Goal: Complete application form: Complete application form

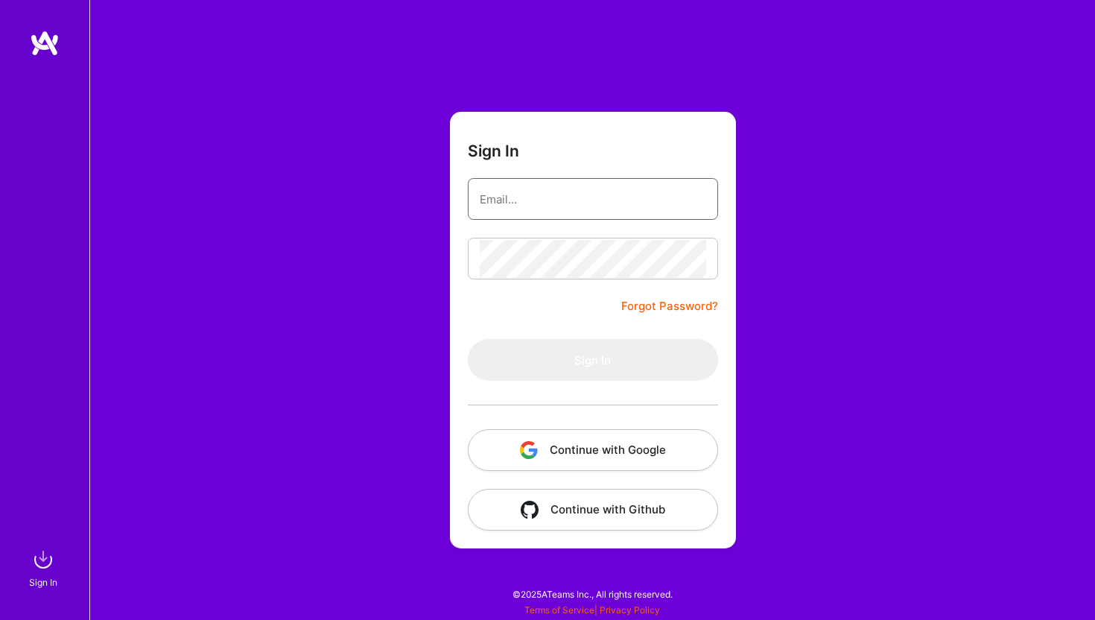
type input "[EMAIL_ADDRESS][DOMAIN_NAME]"
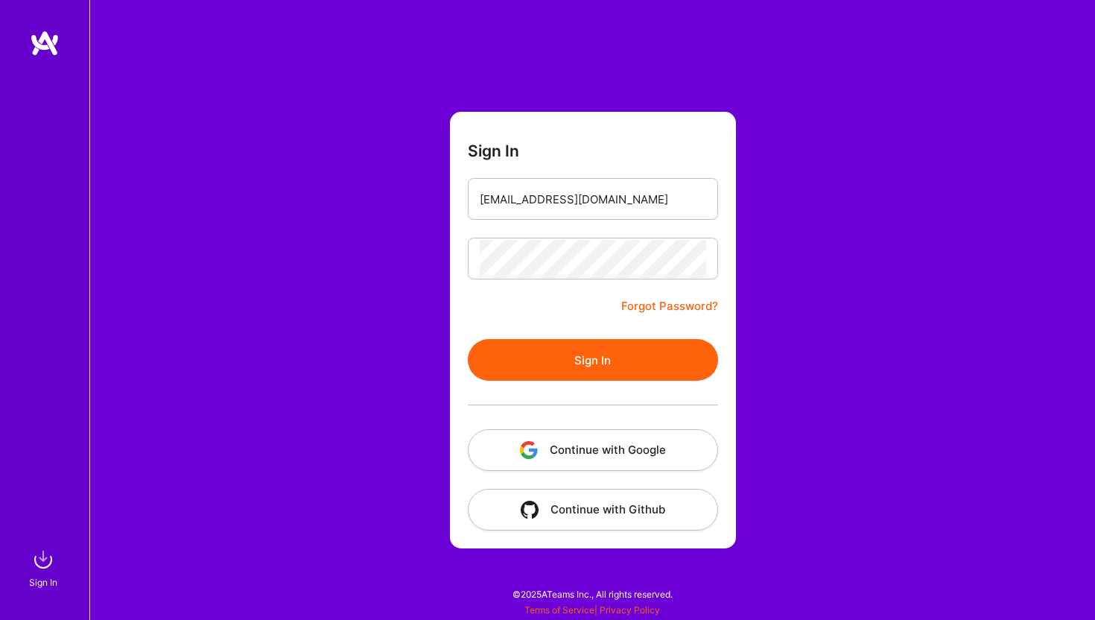
click at [518, 367] on button "Sign In" at bounding box center [593, 360] width 250 height 42
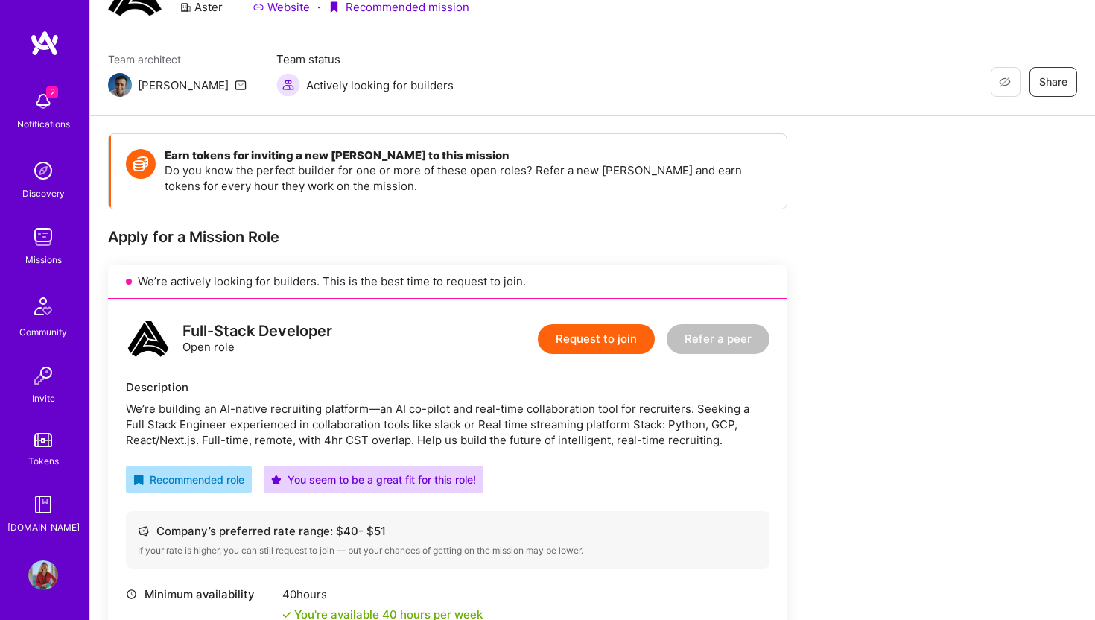
scroll to position [85, 0]
click at [605, 334] on button "Request to join" at bounding box center [596, 338] width 117 height 30
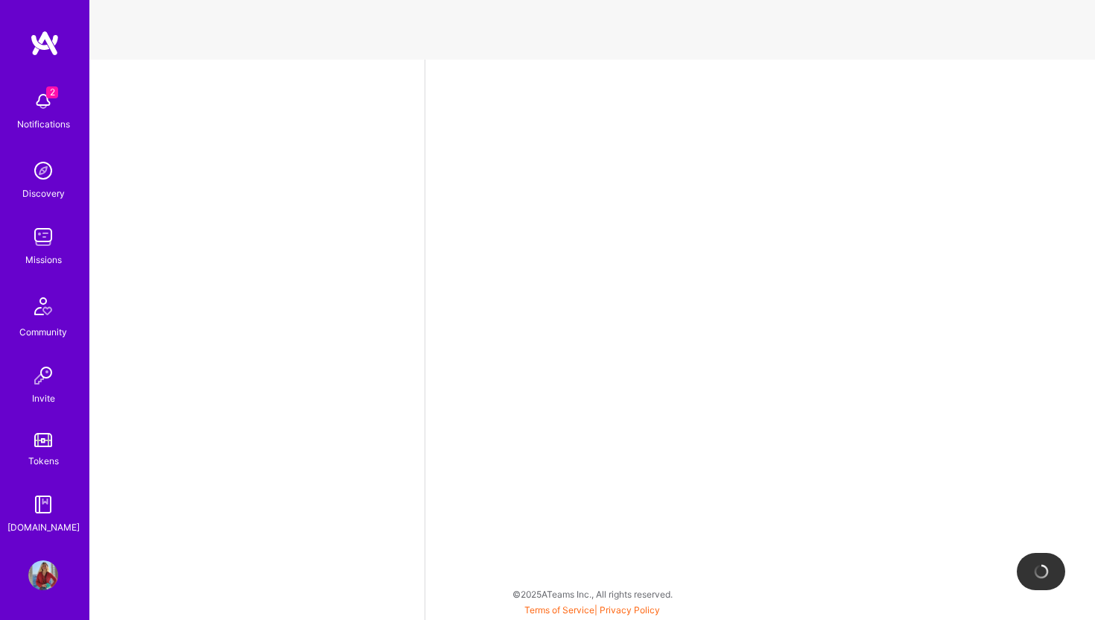
select select "GB"
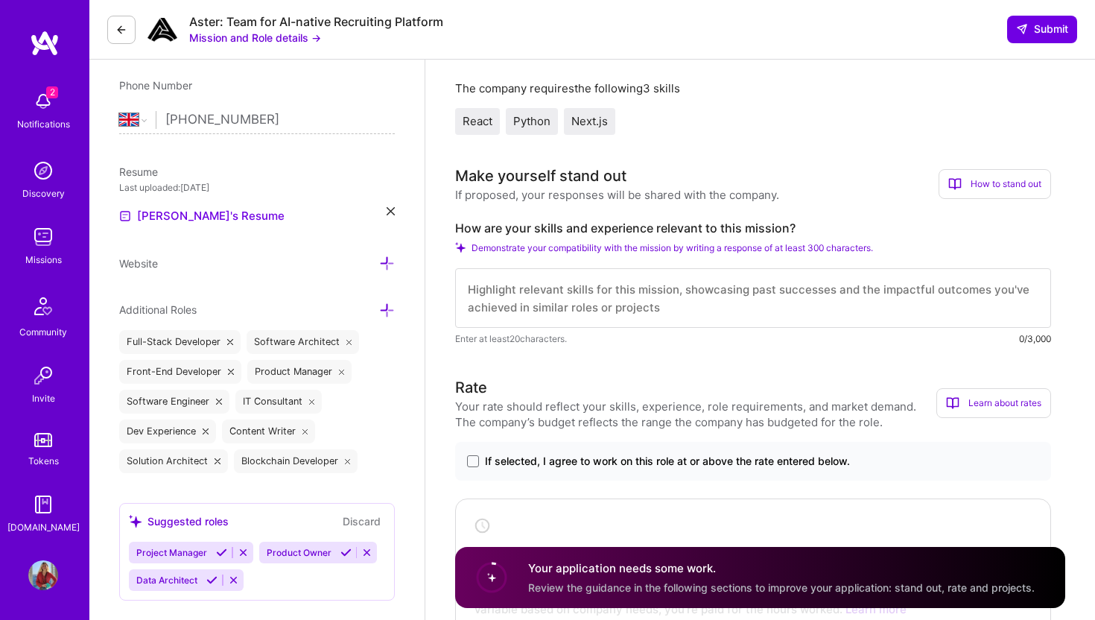
scroll to position [299, 0]
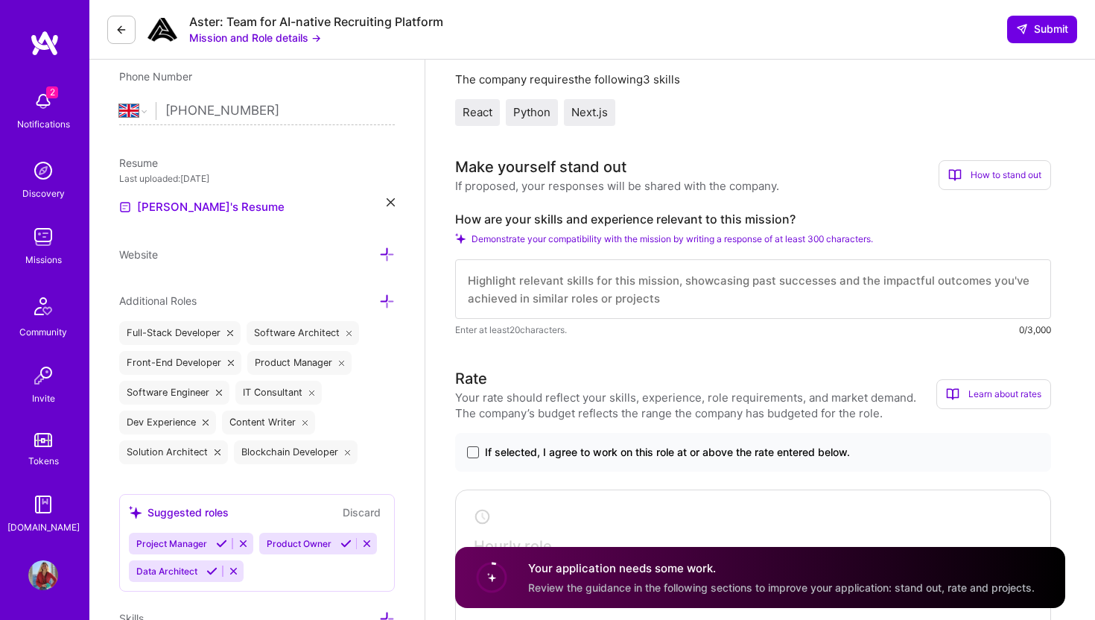
click at [474, 447] on span at bounding box center [473, 452] width 12 height 12
click at [0, 0] on input "If selected, I agree to work on this role at or above the rate entered below." at bounding box center [0, 0] width 0 height 0
click at [548, 292] on textarea at bounding box center [753, 289] width 596 height 60
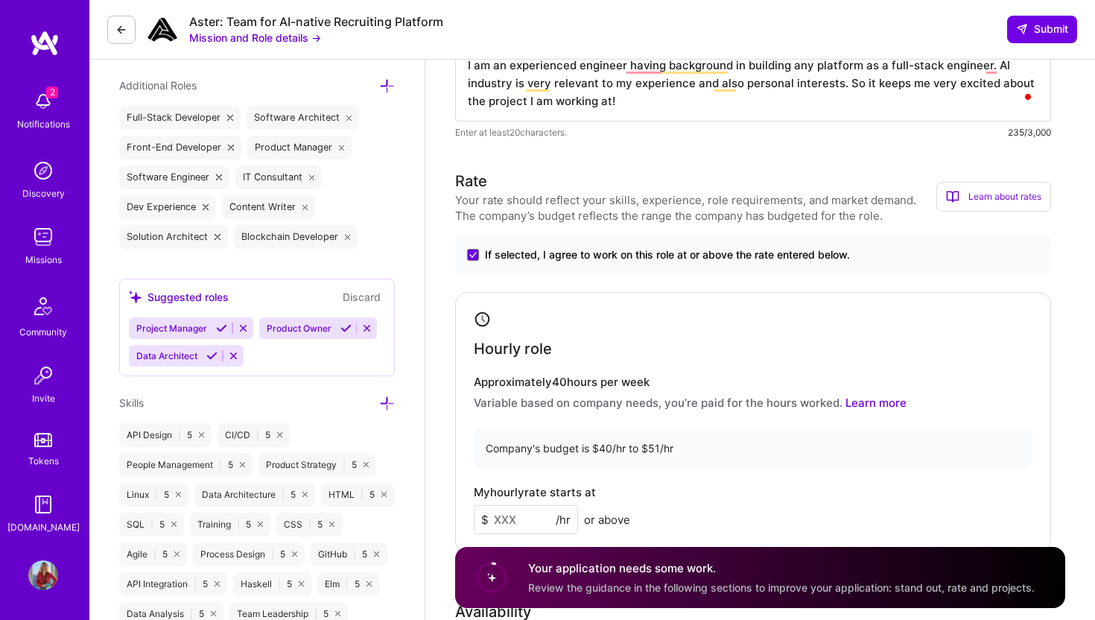
scroll to position [586, 0]
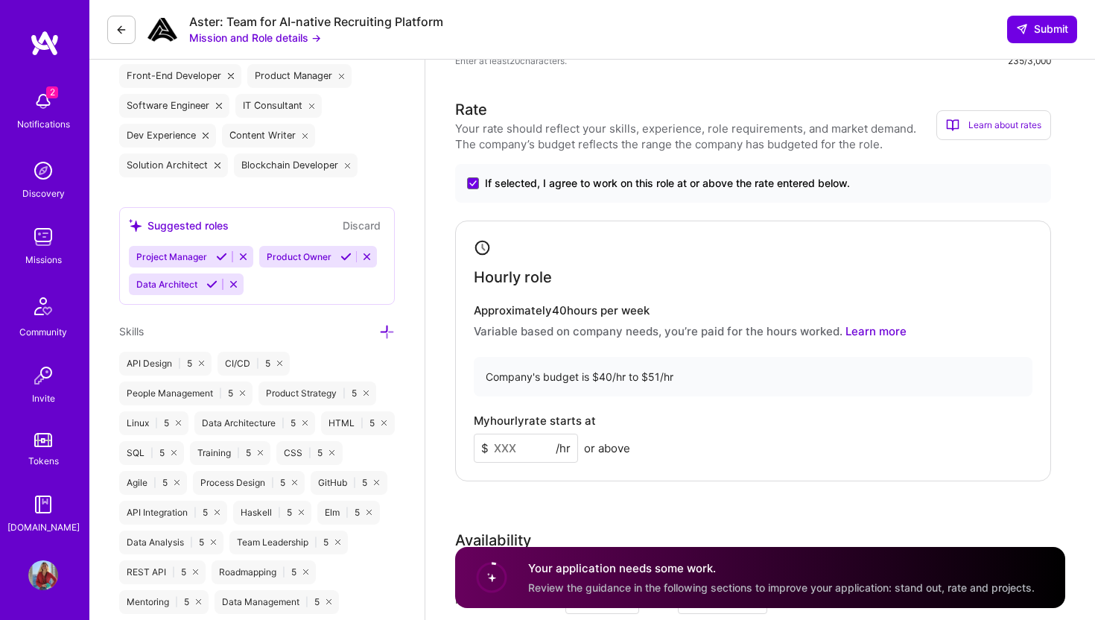
type textarea "I am an experienced engineer having background in building any platform as a fu…"
click at [516, 448] on input at bounding box center [526, 447] width 104 height 29
type input "45"
click at [661, 442] on div "My hourly rate starts at $ 45 /hr or above" at bounding box center [753, 438] width 559 height 48
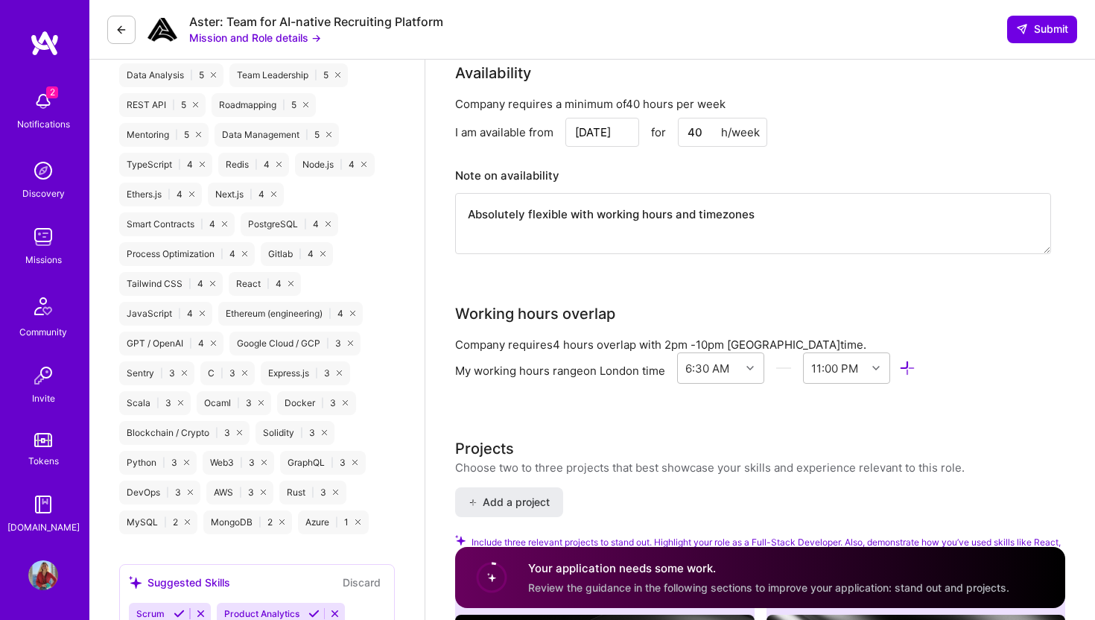
scroll to position [1059, 0]
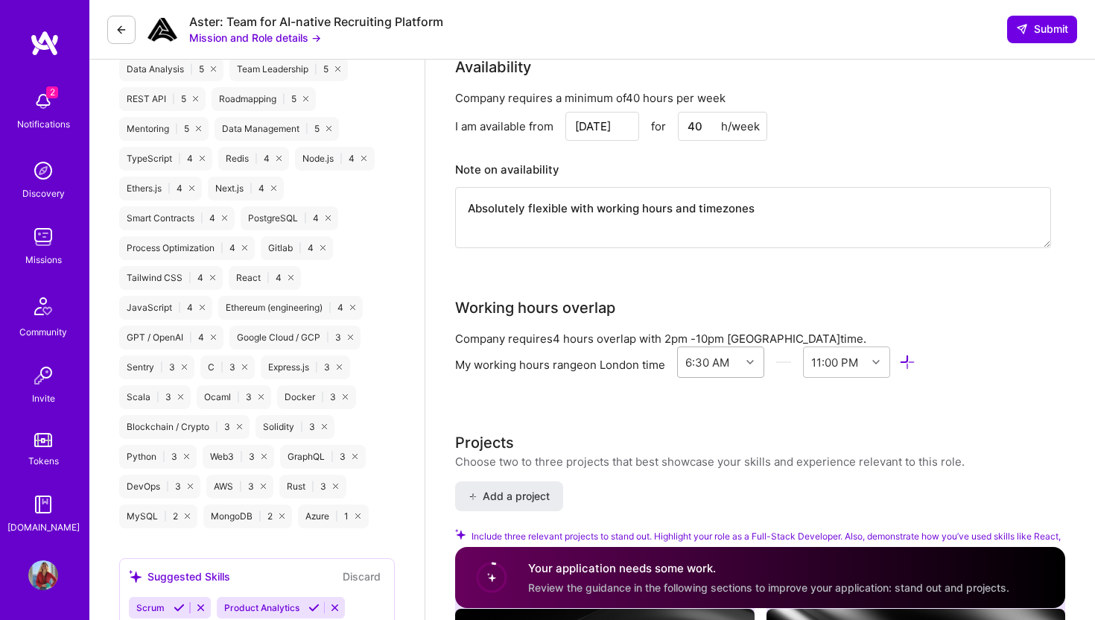
click at [751, 359] on icon at bounding box center [749, 361] width 7 height 7
click at [728, 406] on div "2:00 PM" at bounding box center [720, 412] width 87 height 28
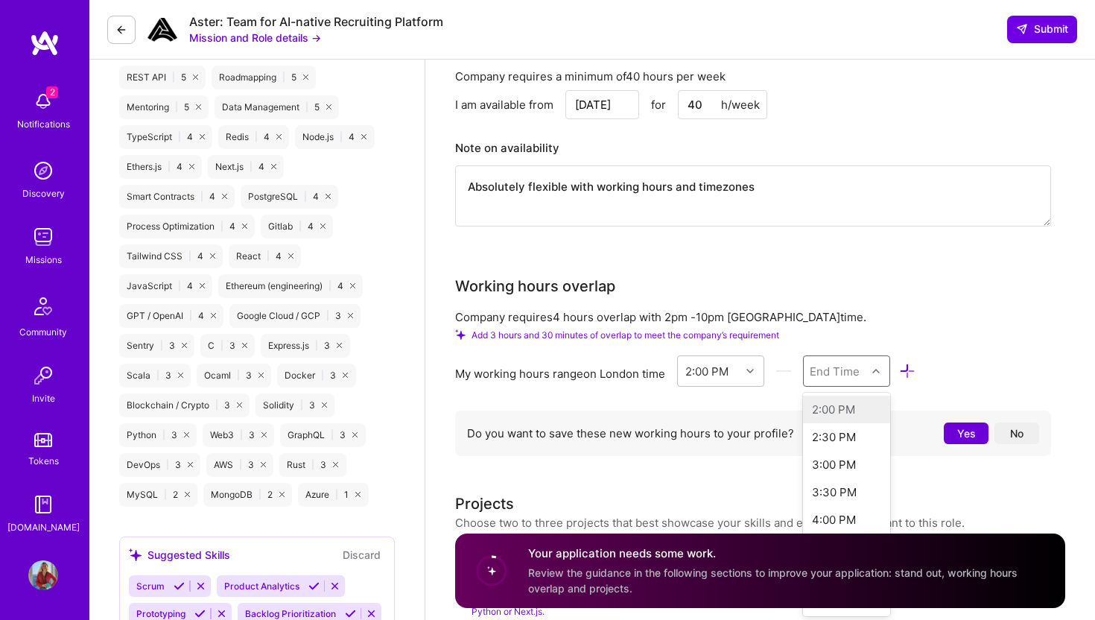
click at [878, 389] on div "2:00 PM option , selected. [MEDICAL_DATA]:00 PM focused disabled, 1 of 45. 45 r…" at bounding box center [796, 373] width 238 height 37
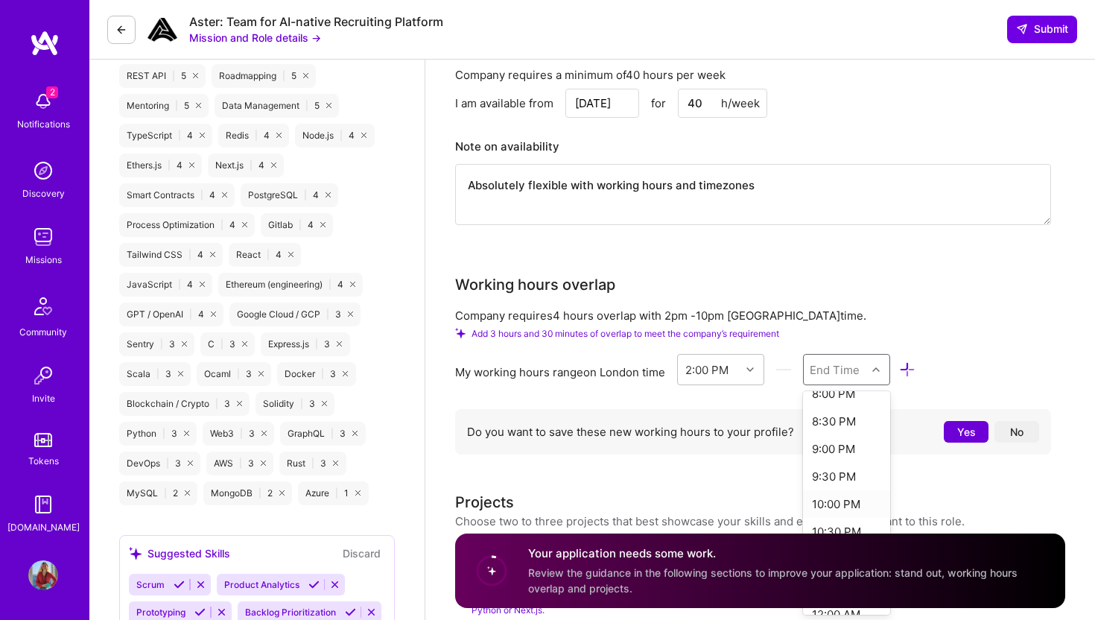
click at [847, 506] on div "10:00 PM" at bounding box center [846, 504] width 87 height 28
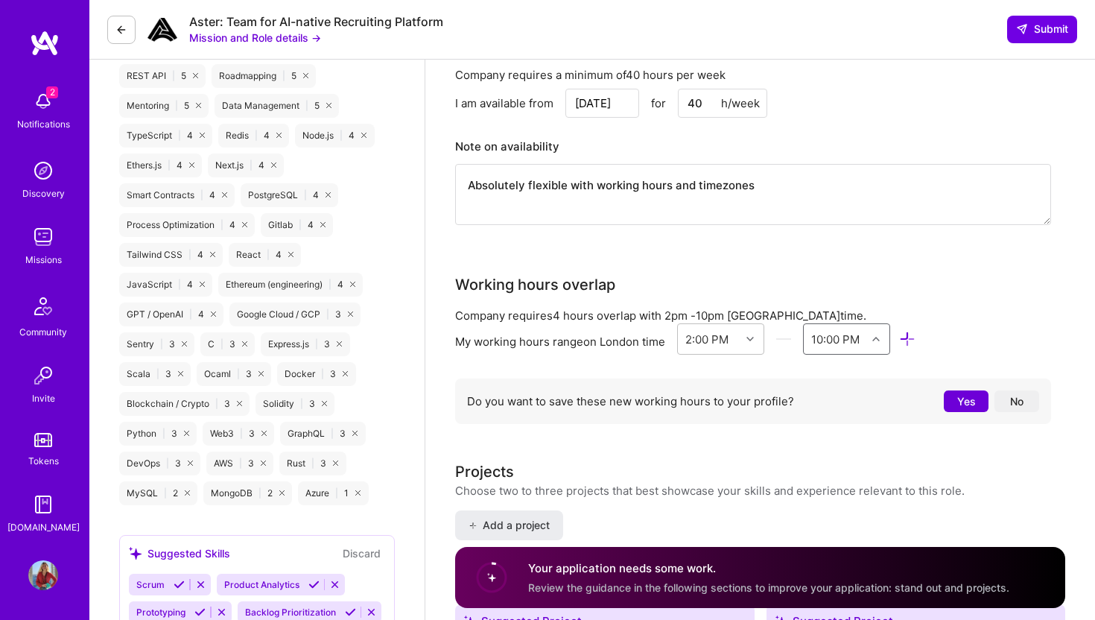
click at [1015, 404] on button "No" at bounding box center [1016, 401] width 45 height 22
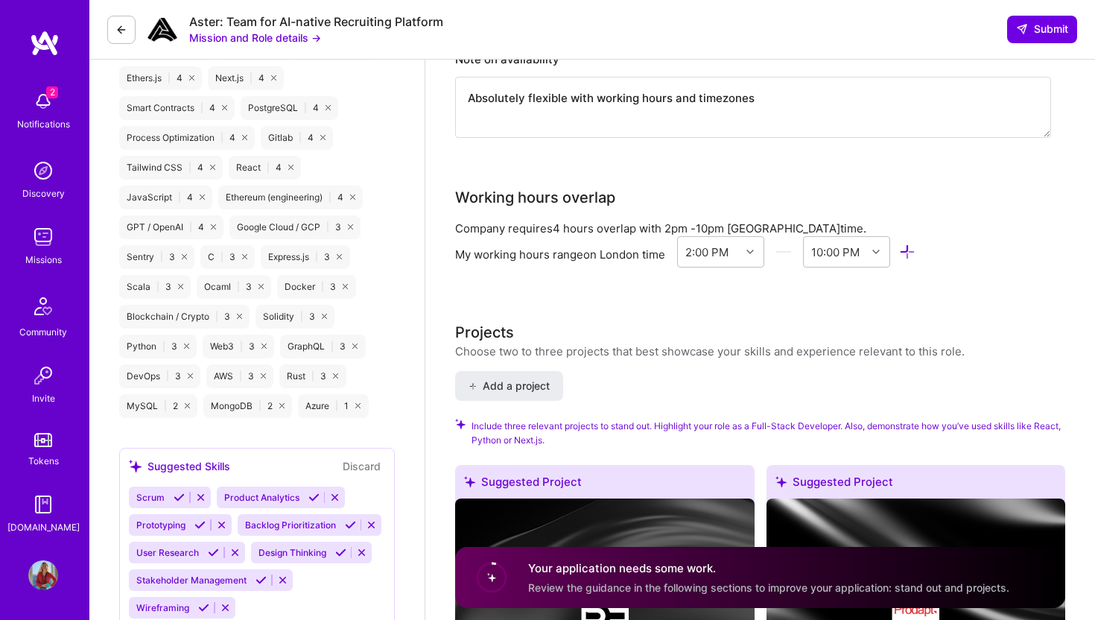
scroll to position [1171, 0]
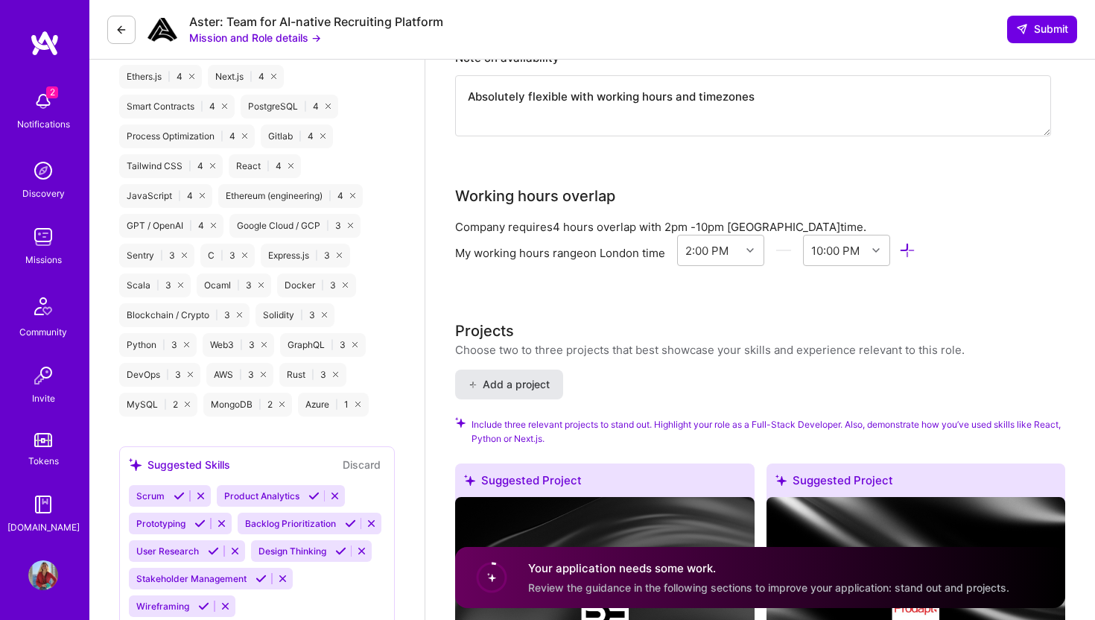
click at [530, 375] on button "Add a project" at bounding box center [509, 384] width 108 height 30
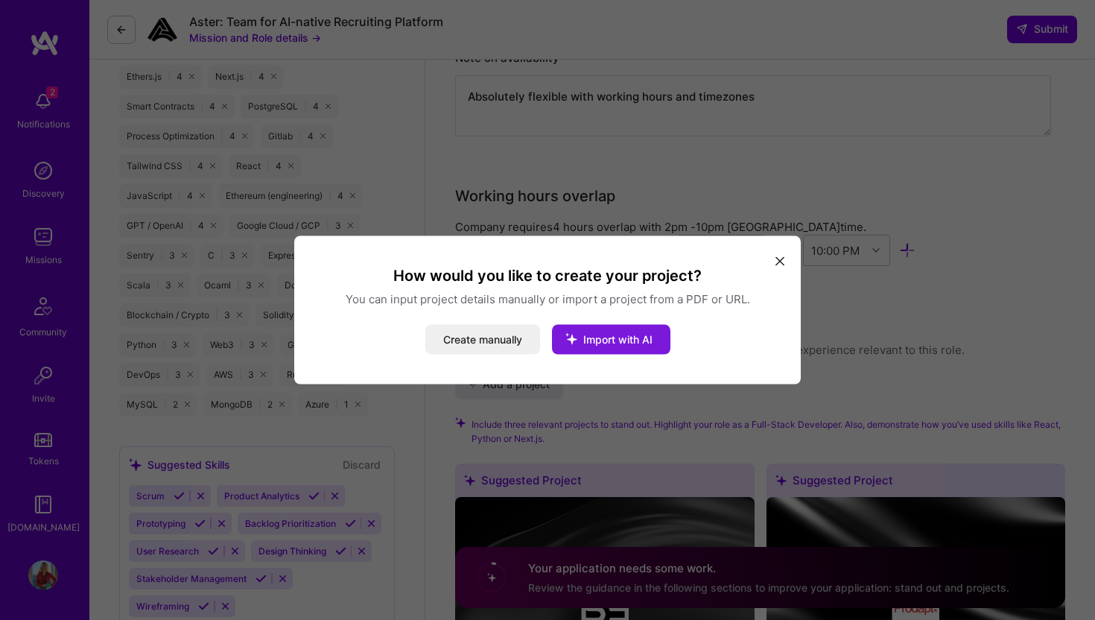
click at [602, 340] on span "Import with AI" at bounding box center [617, 339] width 69 height 13
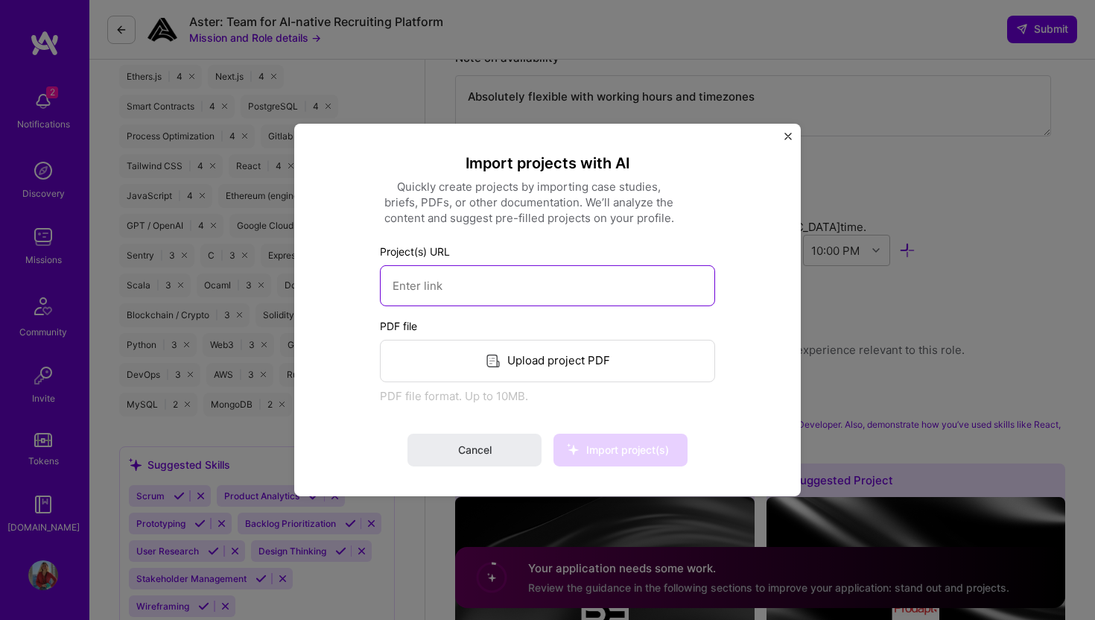
click at [586, 302] on input at bounding box center [547, 285] width 335 height 41
paste input "[URL][DOMAIN_NAME][PERSON_NAME]"
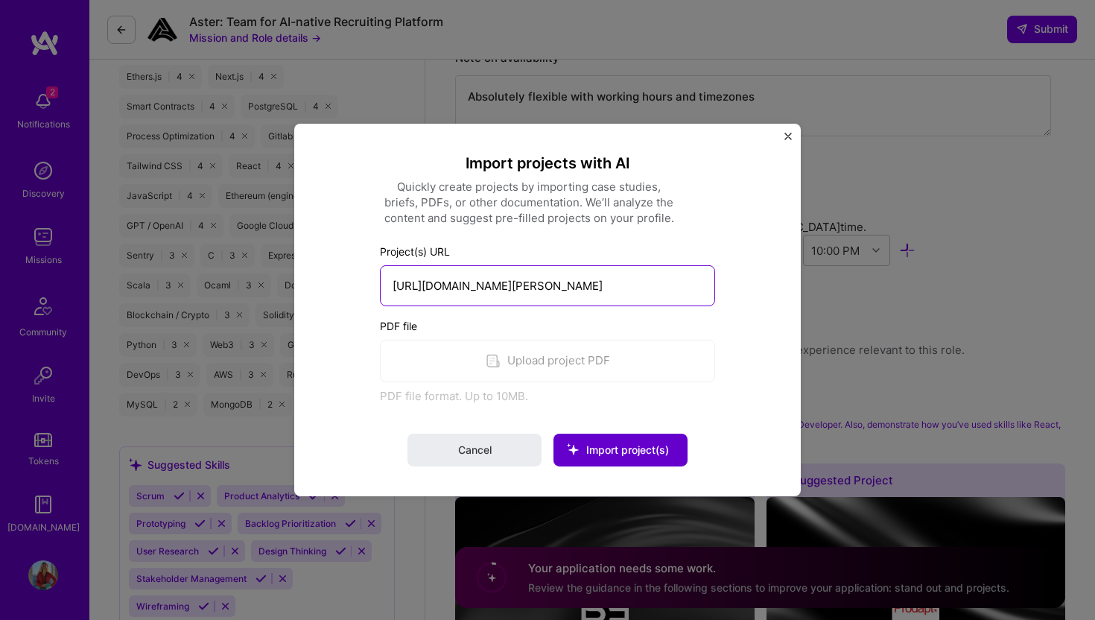
type input "[URL][DOMAIN_NAME][PERSON_NAME]"
click at [628, 452] on span "Import project(s)" at bounding box center [627, 449] width 83 height 13
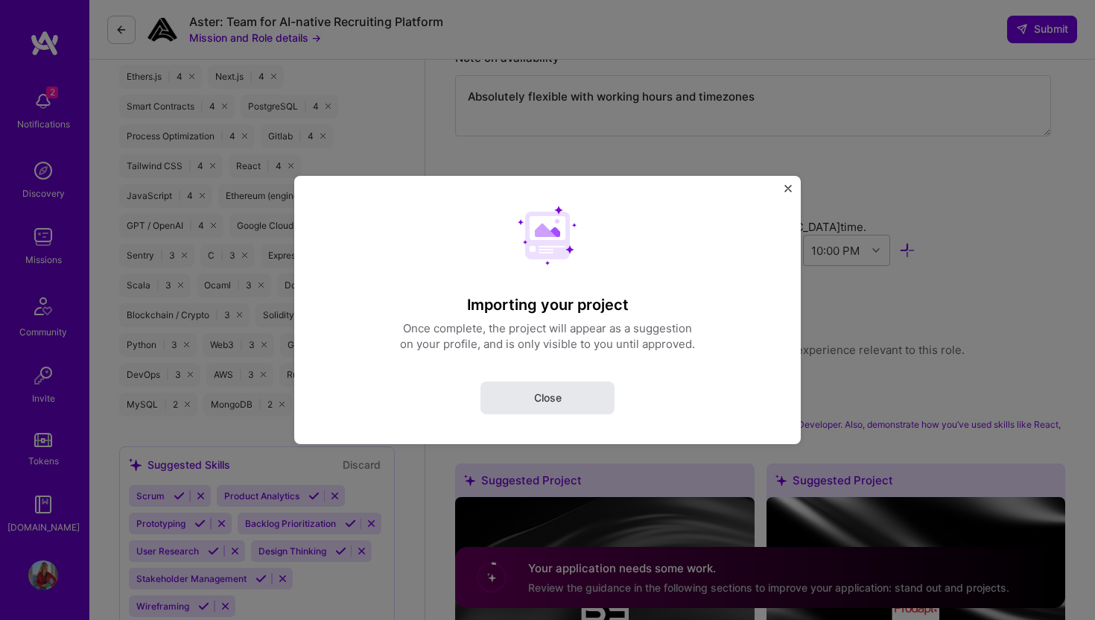
click at [572, 400] on button "Close" at bounding box center [547, 397] width 134 height 33
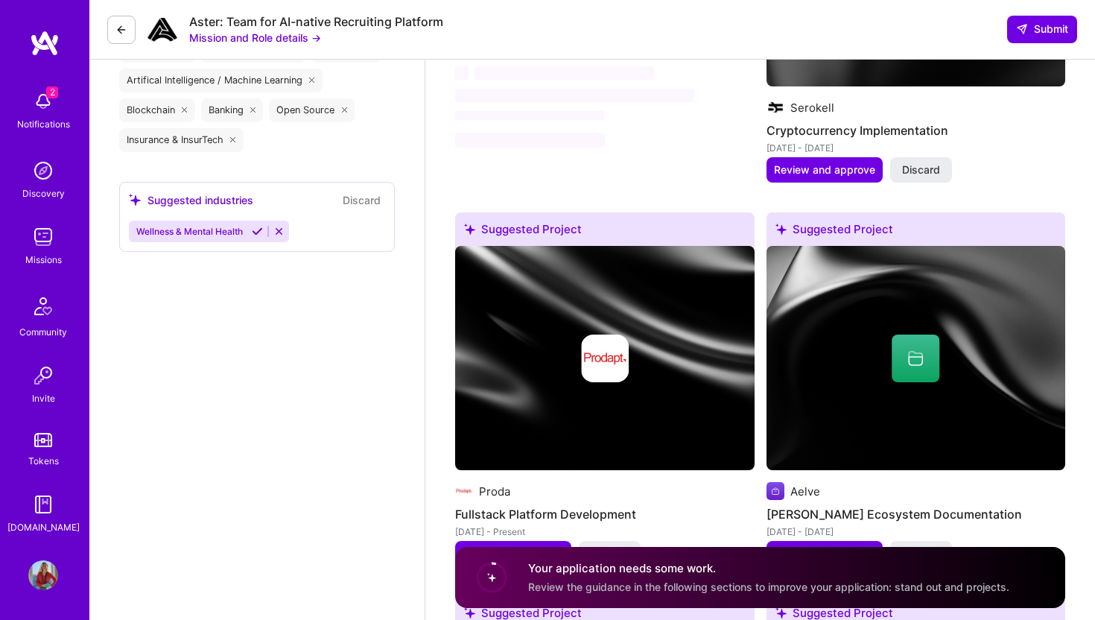
scroll to position [1873, 0]
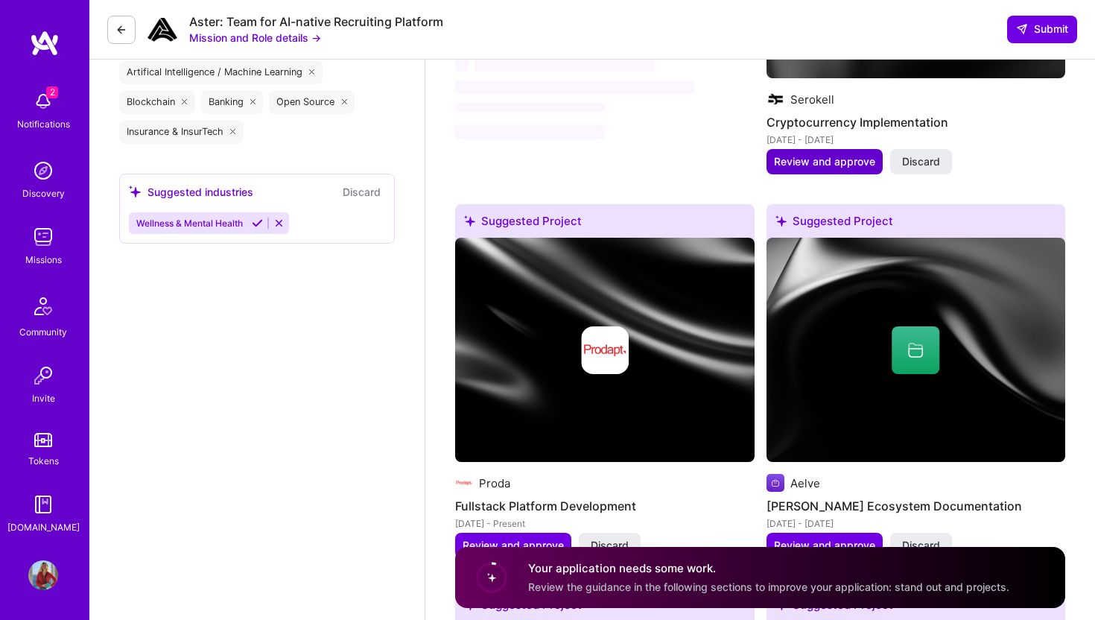
click at [824, 162] on span "Review and approve" at bounding box center [824, 161] width 101 height 15
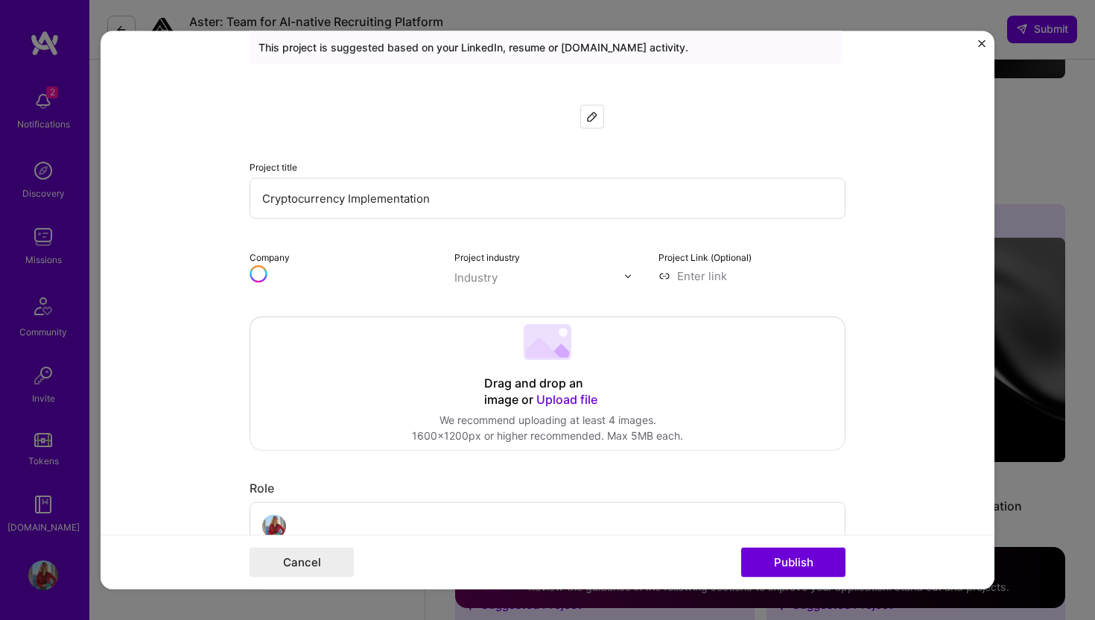
scroll to position [68, 0]
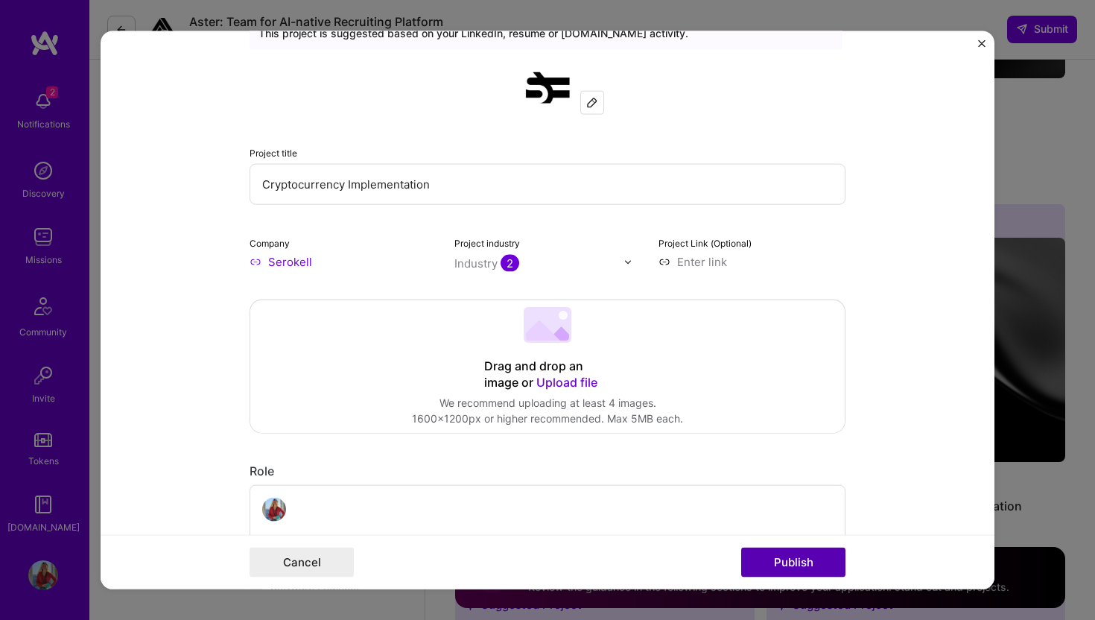
click at [777, 559] on button "Publish" at bounding box center [793, 562] width 104 height 30
click at [983, 42] on img "Close" at bounding box center [981, 43] width 7 height 7
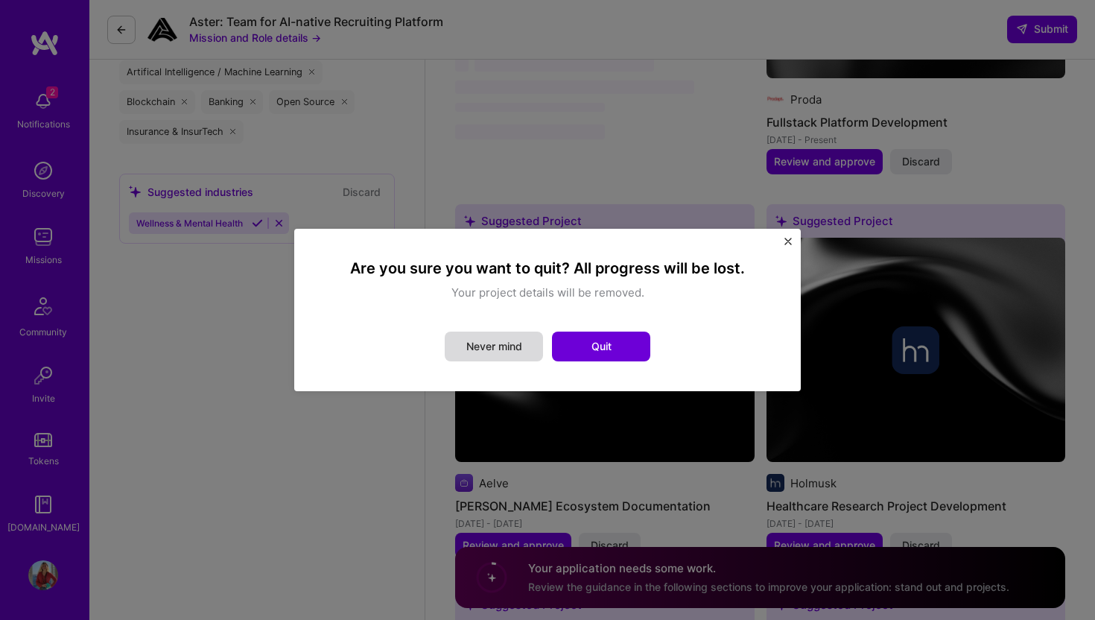
click at [492, 351] on button "Never mind" at bounding box center [494, 346] width 98 height 30
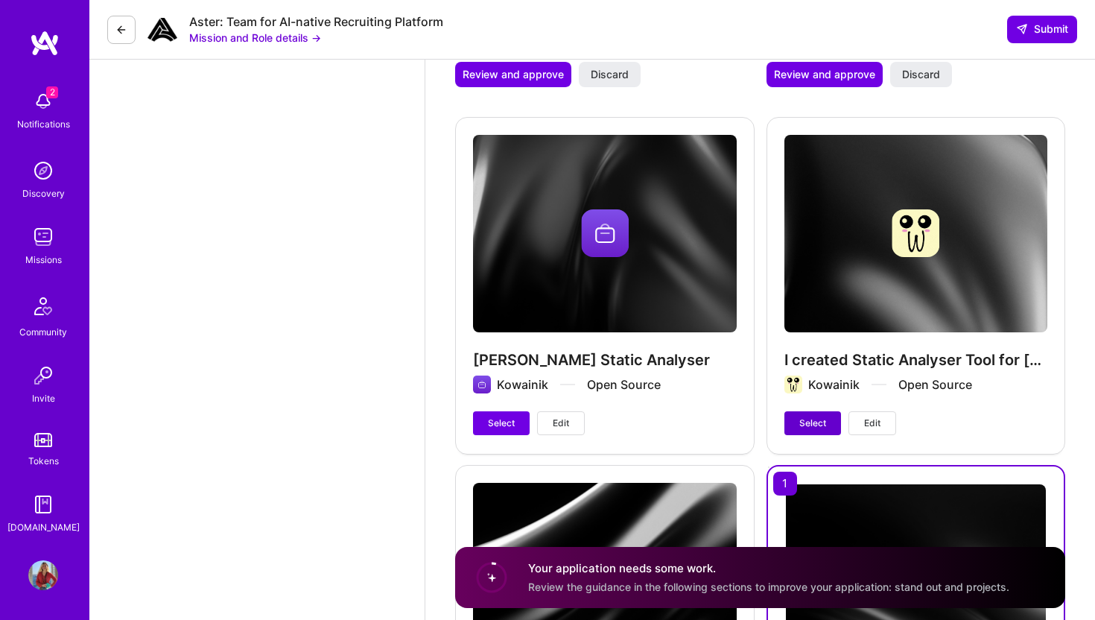
scroll to position [3120, 0]
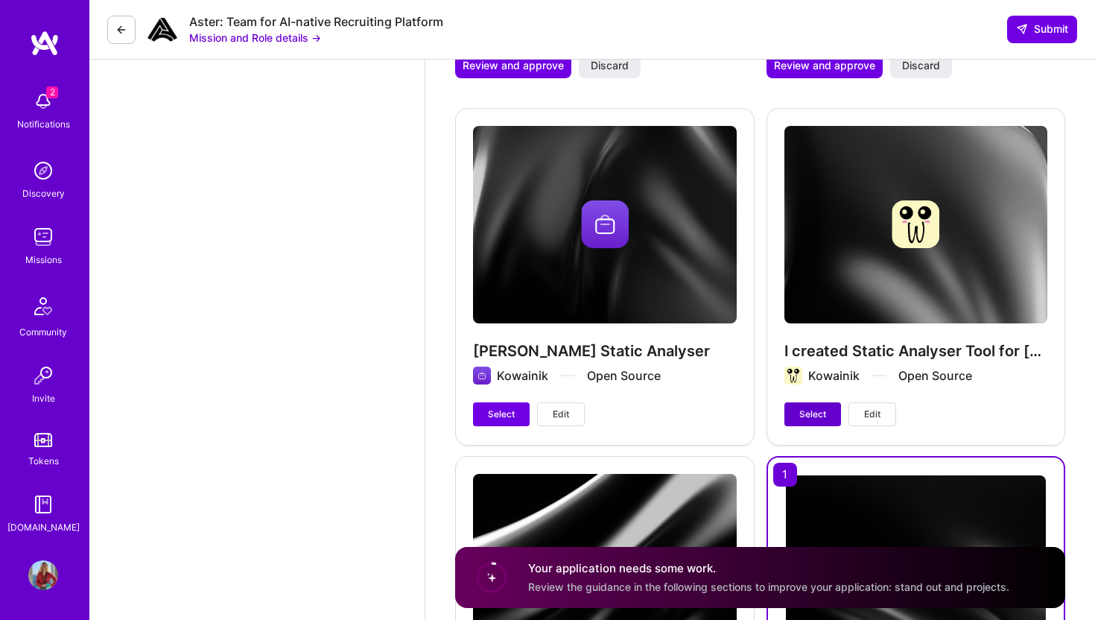
click at [808, 413] on span "Select" at bounding box center [812, 413] width 27 height 13
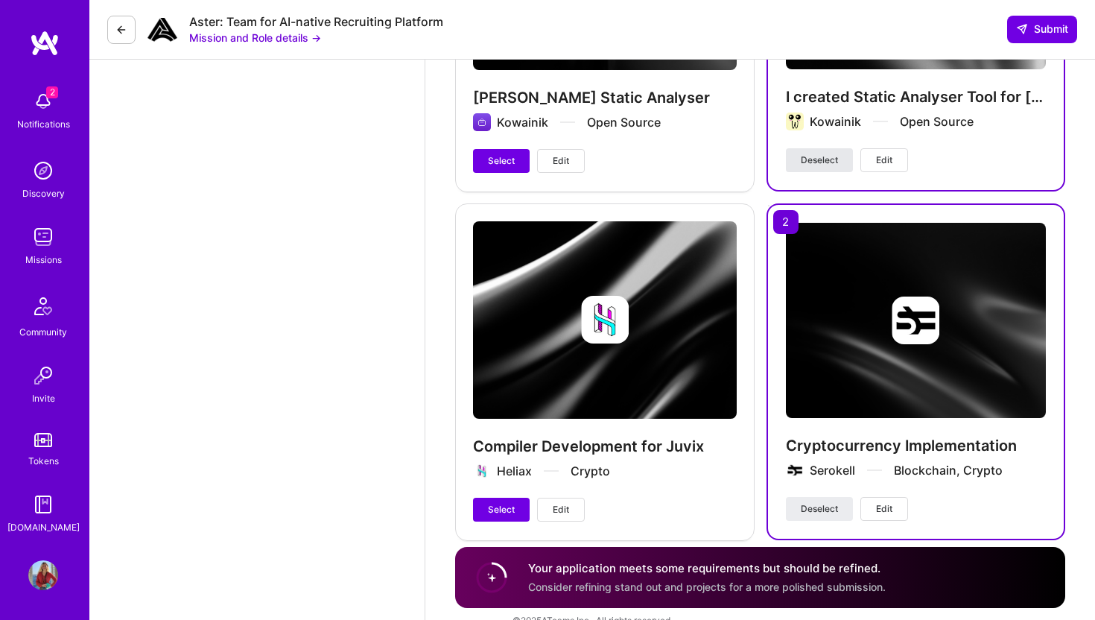
scroll to position [3400, 0]
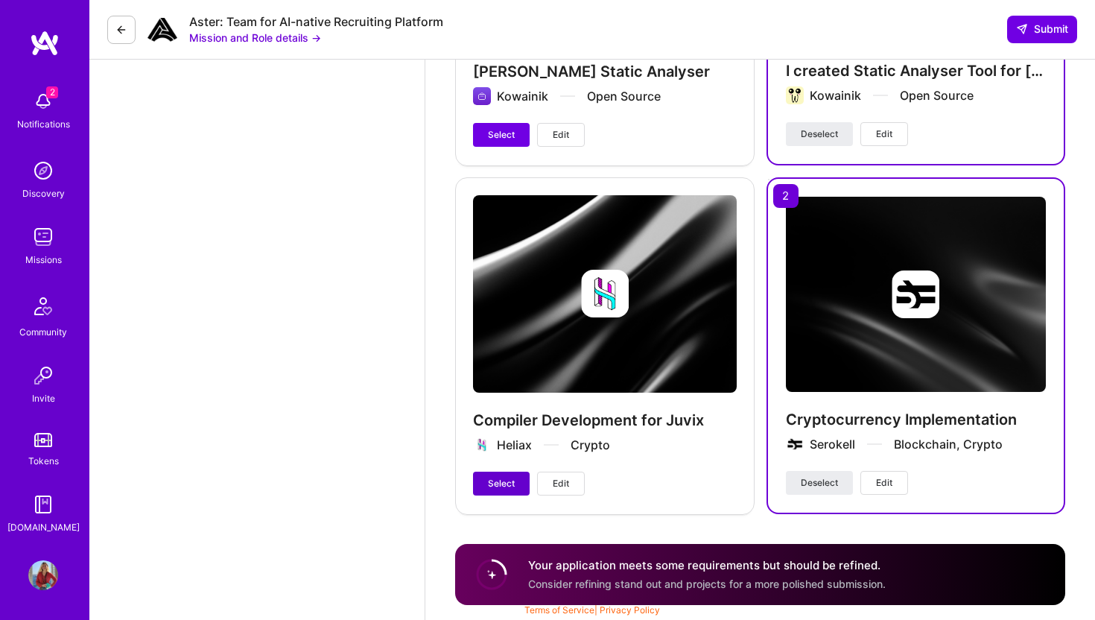
click at [496, 483] on span "Select" at bounding box center [501, 483] width 27 height 13
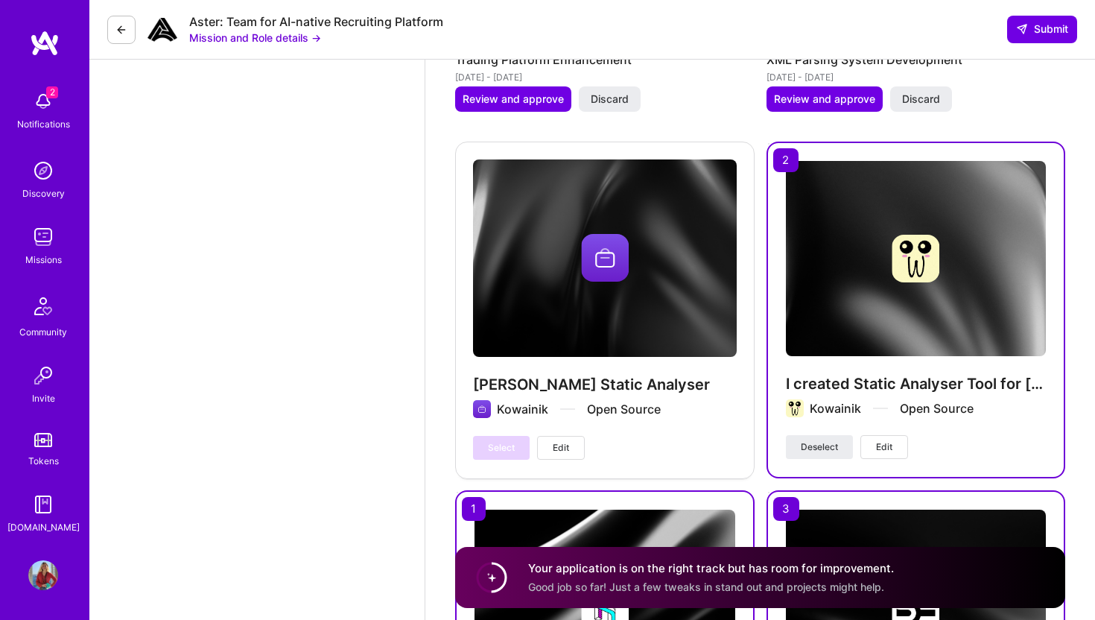
scroll to position [3077, 0]
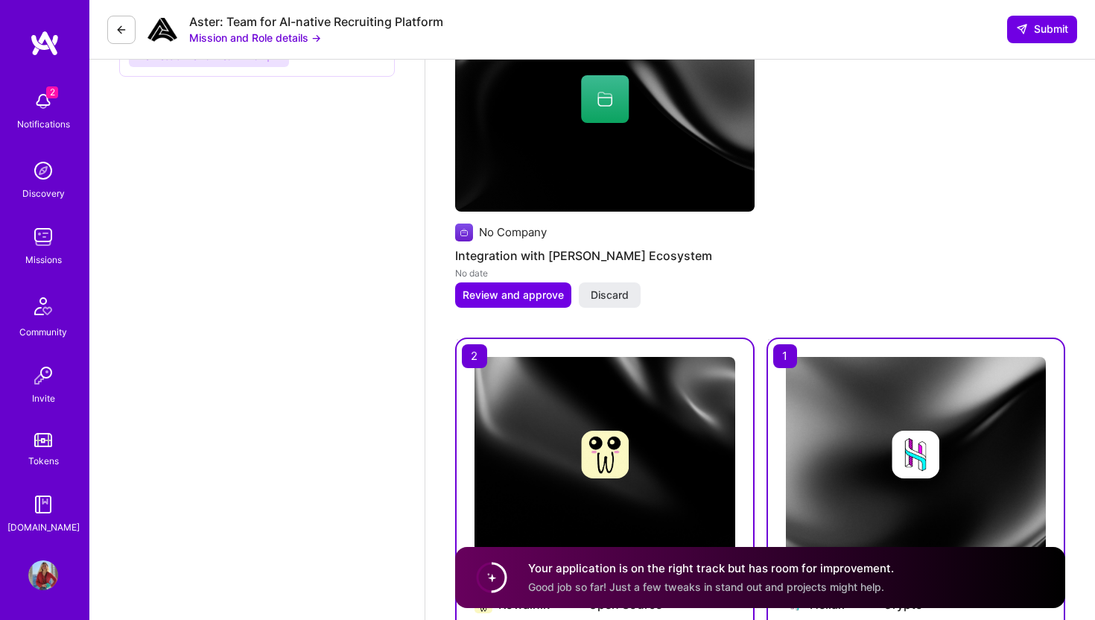
select select "GB"
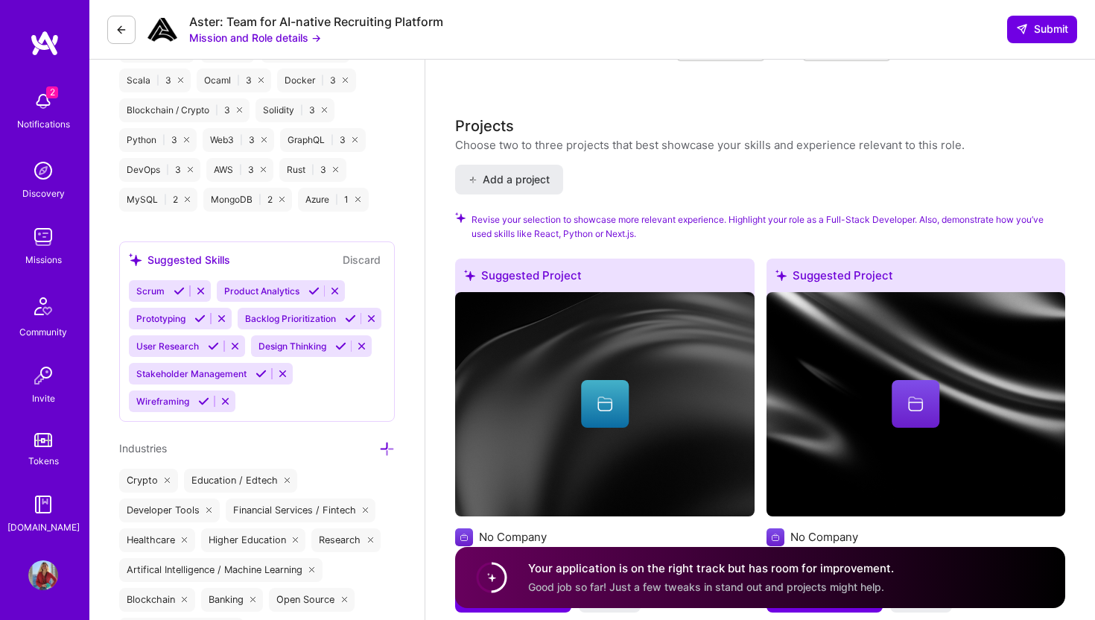
scroll to position [1383, 0]
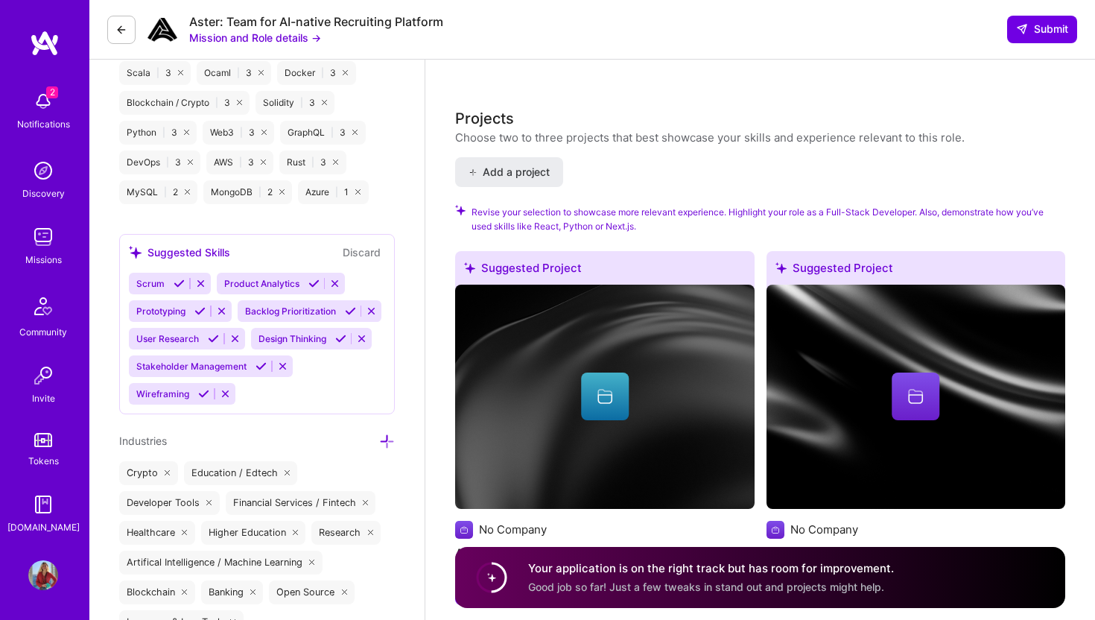
click at [344, 336] on icon at bounding box center [340, 338] width 11 height 11
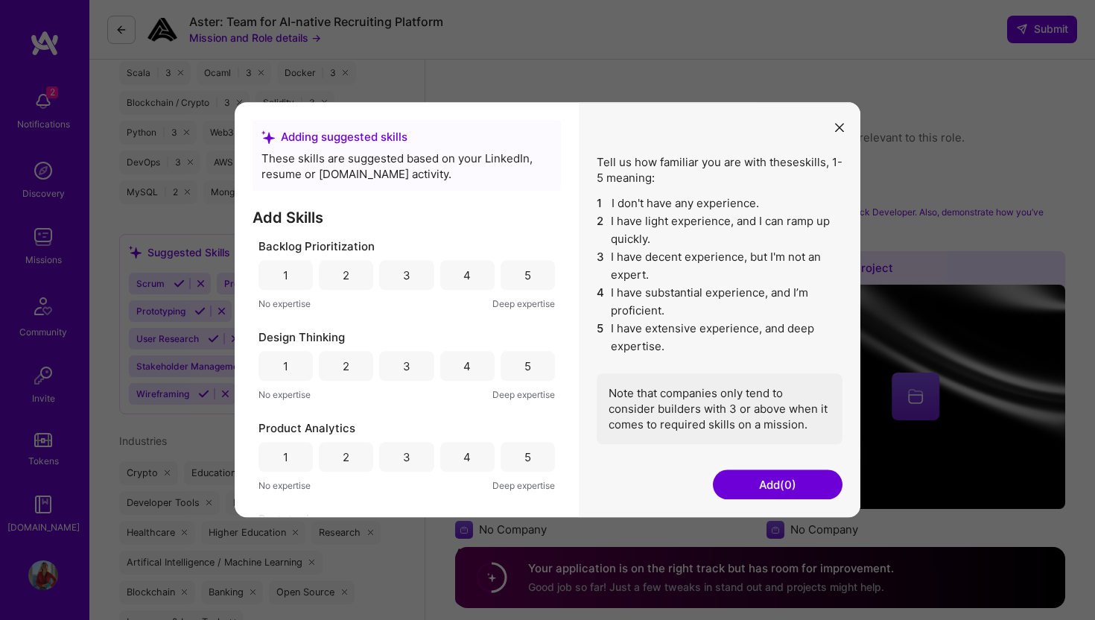
click at [518, 273] on div "5" at bounding box center [527, 275] width 54 height 30
click at [524, 357] on div "5" at bounding box center [527, 366] width 54 height 30
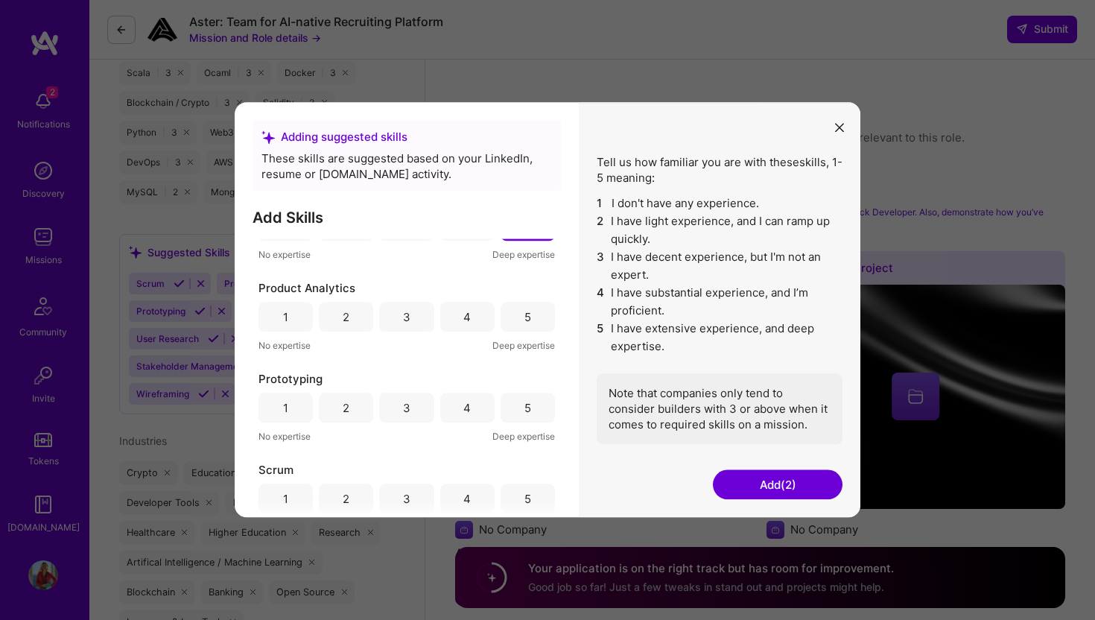
scroll to position [161, 0]
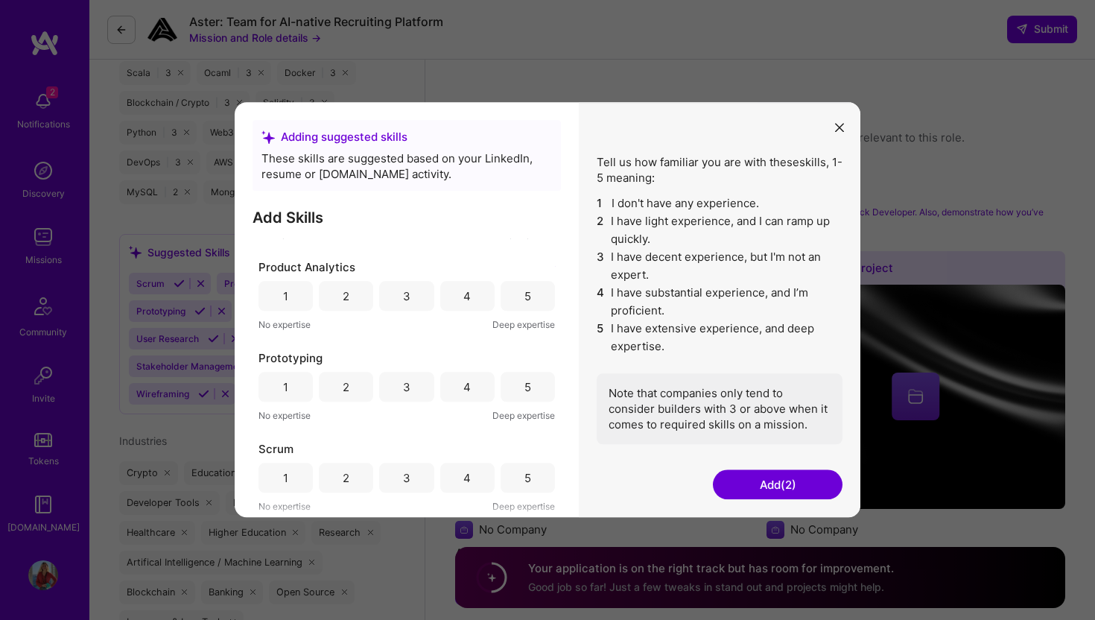
click at [450, 299] on div "4" at bounding box center [467, 296] width 54 height 30
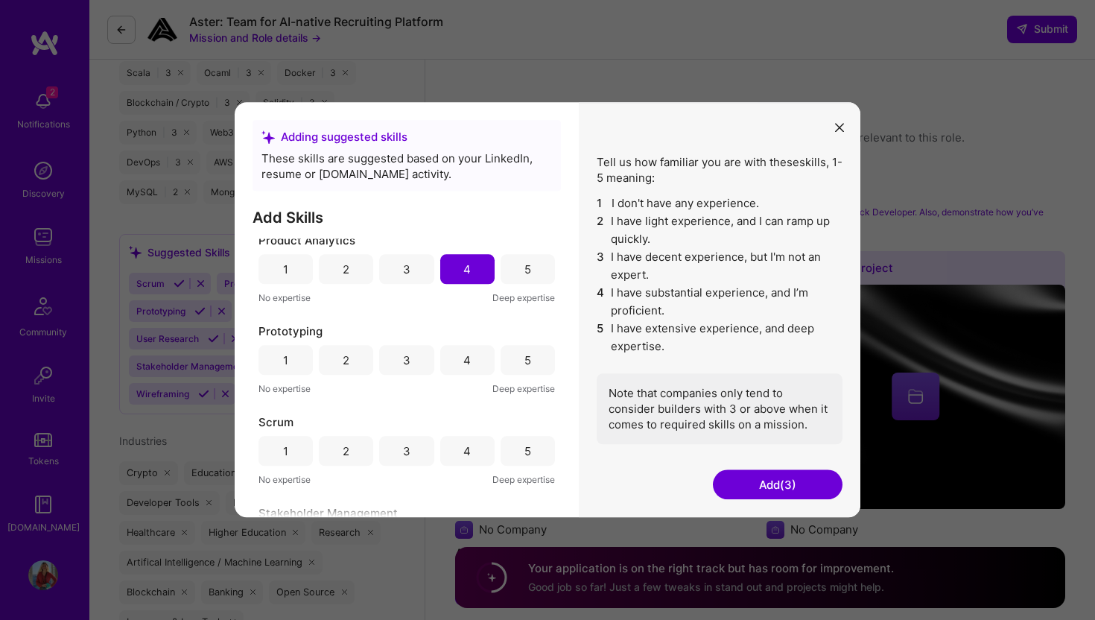
click at [465, 363] on div "4" at bounding box center [466, 360] width 7 height 16
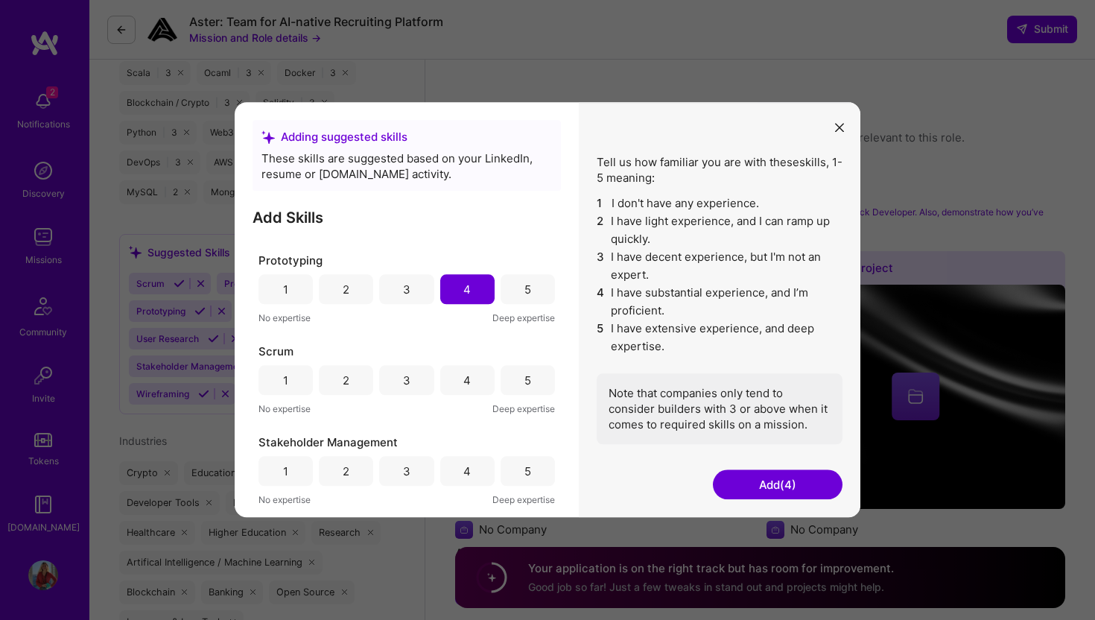
scroll to position [263, 0]
click at [403, 371] on div "3" at bounding box center [406, 376] width 7 height 16
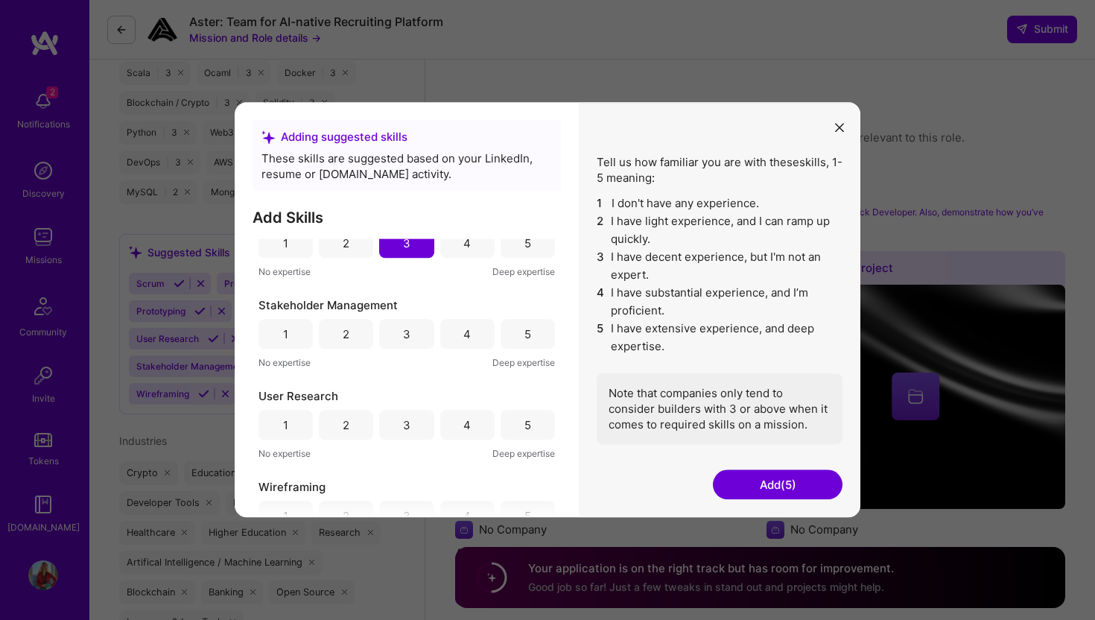
scroll to position [430, 0]
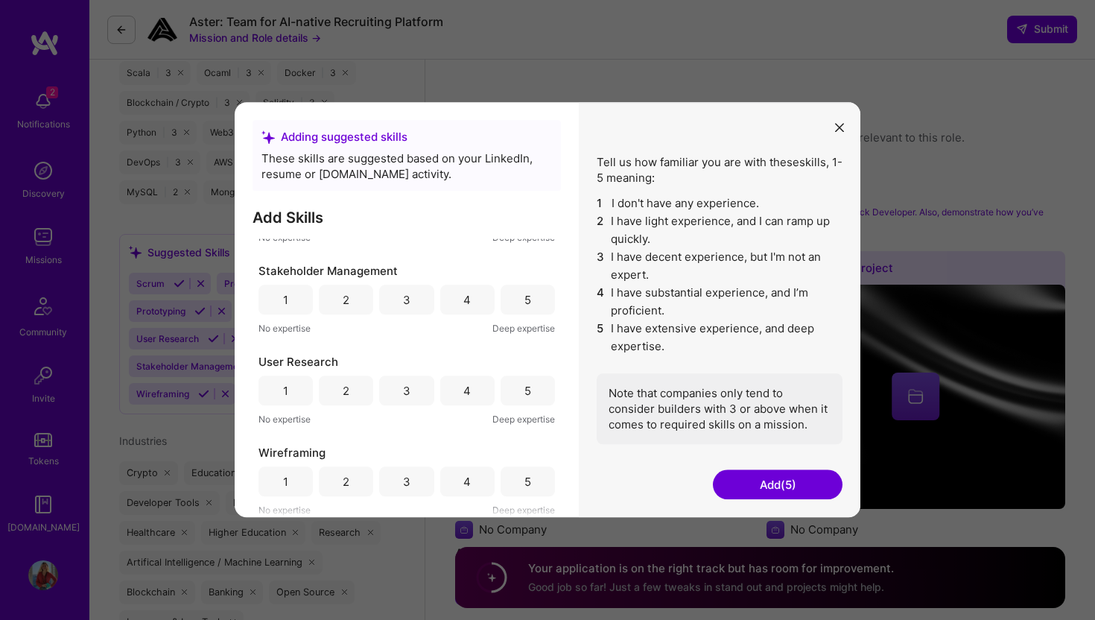
click at [775, 482] on button "Add (5)" at bounding box center [778, 485] width 130 height 30
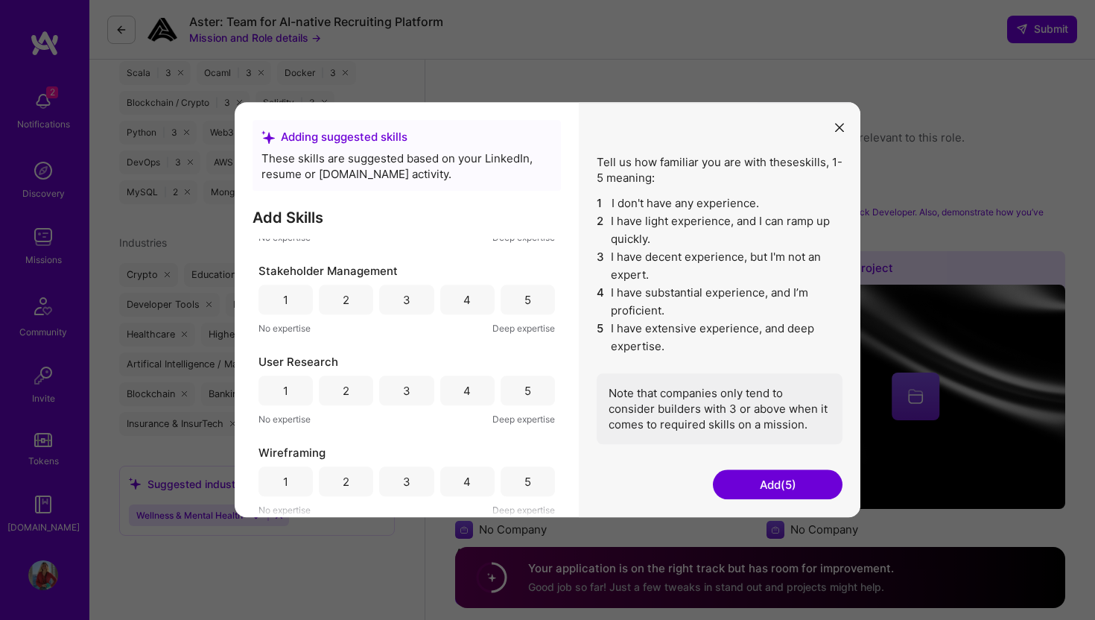
click at [776, 480] on button "Add (5)" at bounding box center [778, 485] width 130 height 30
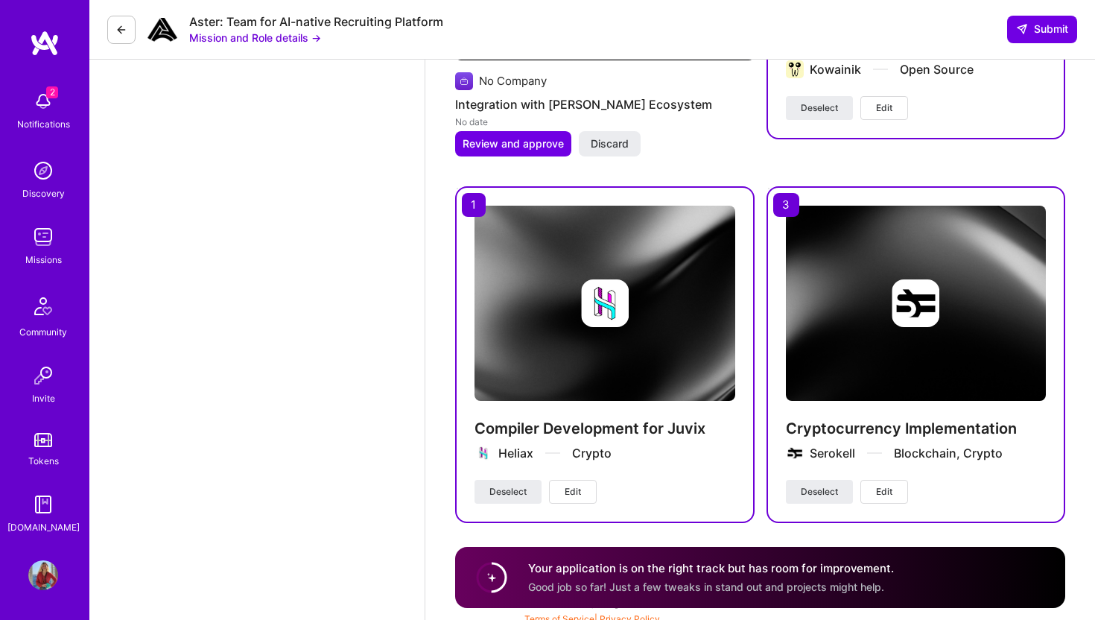
scroll to position [2058, 0]
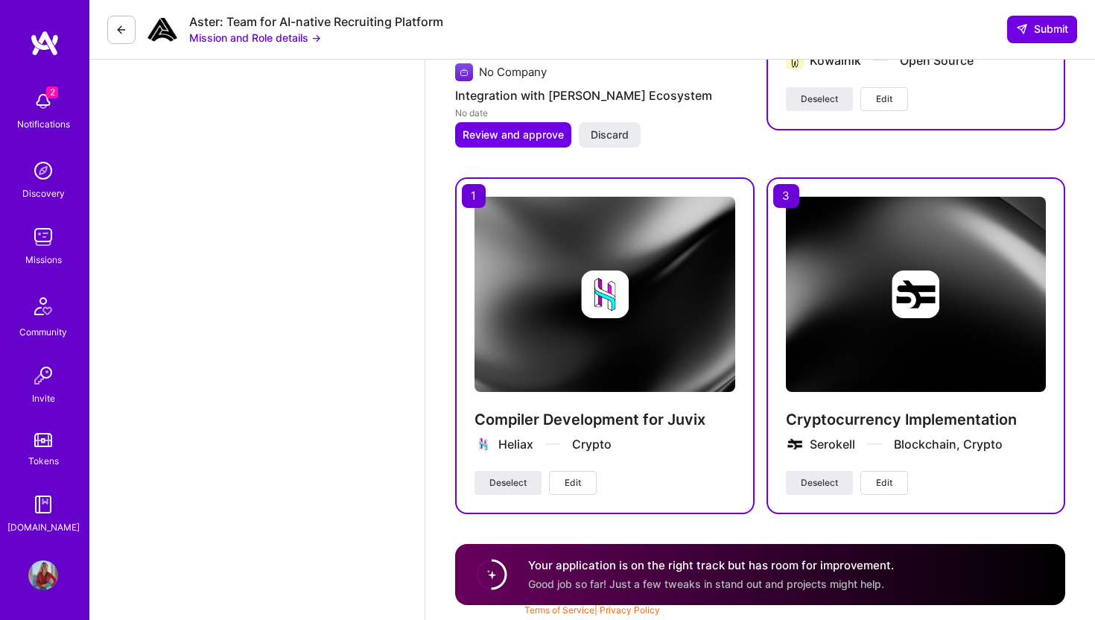
click at [591, 586] on span "Good job so far! Just a few tweaks in stand out and projects might help." at bounding box center [706, 583] width 356 height 13
click at [490, 577] on circle at bounding box center [491, 574] width 28 height 28
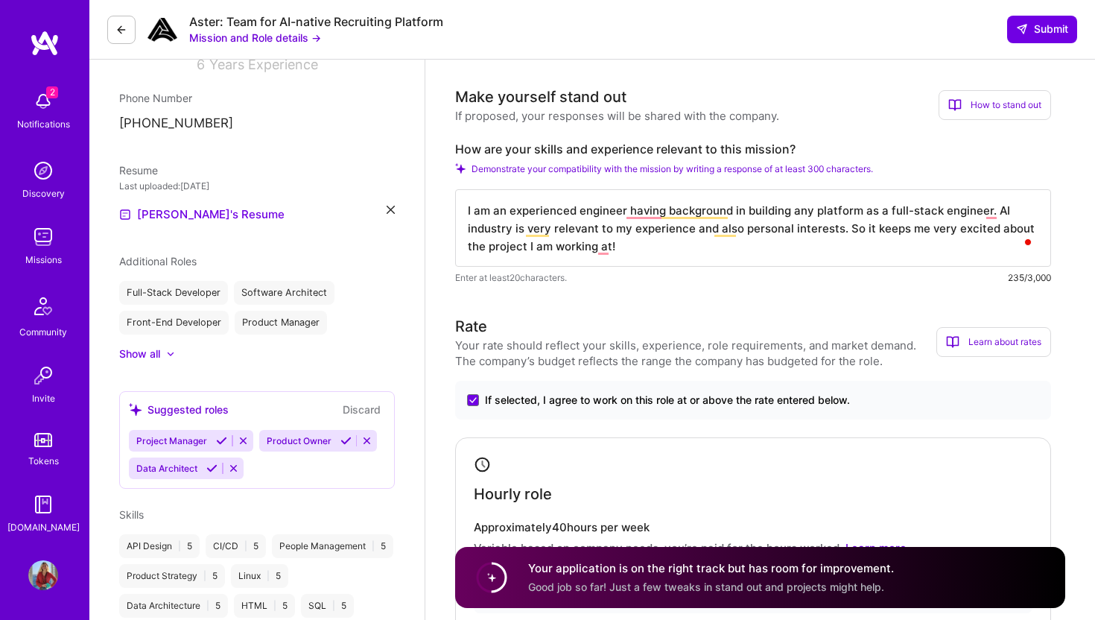
scroll to position [0, 0]
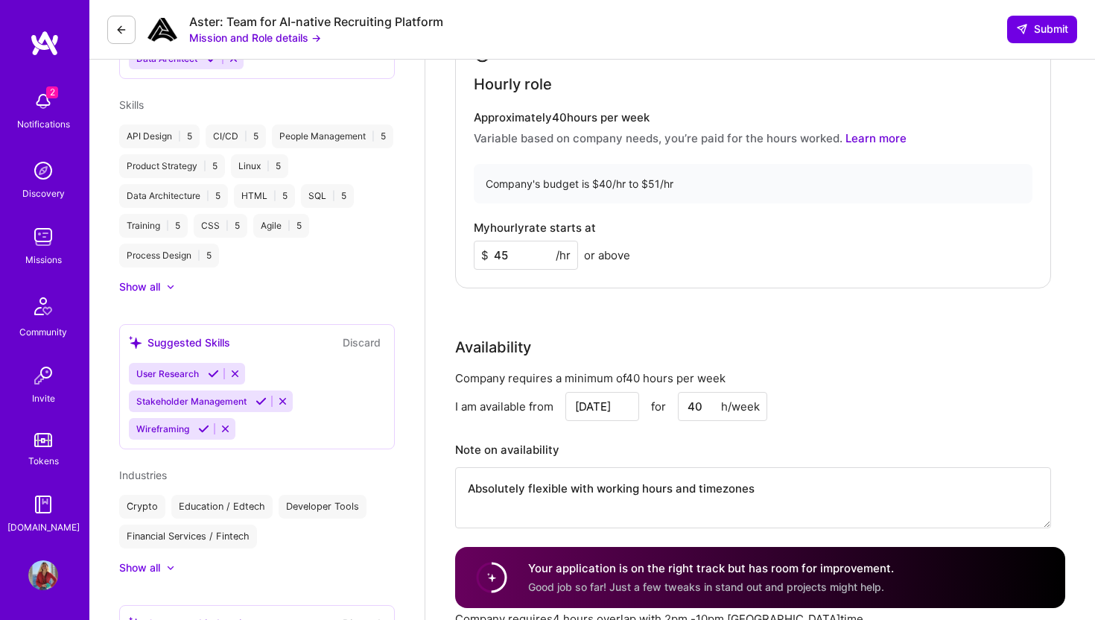
click at [587, 311] on div "Rate Your rate should reflect your skills, experience, role requirements, and m…" at bounding box center [760, 225] width 610 height 641
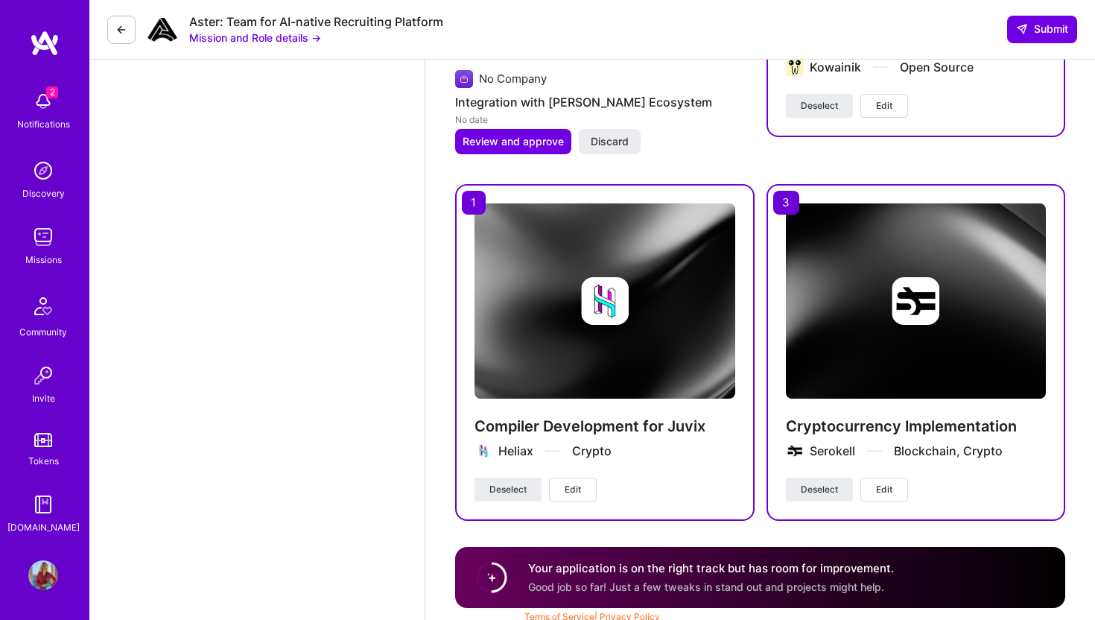
scroll to position [2058, 0]
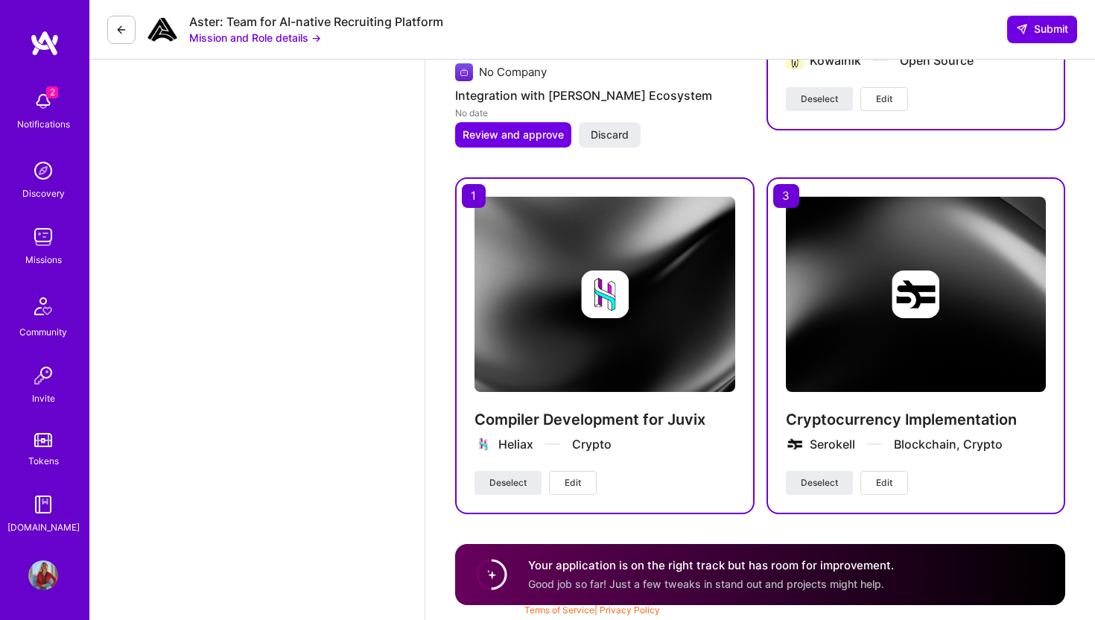
drag, startPoint x: 495, startPoint y: 576, endPoint x: 500, endPoint y: 527, distance: 49.4
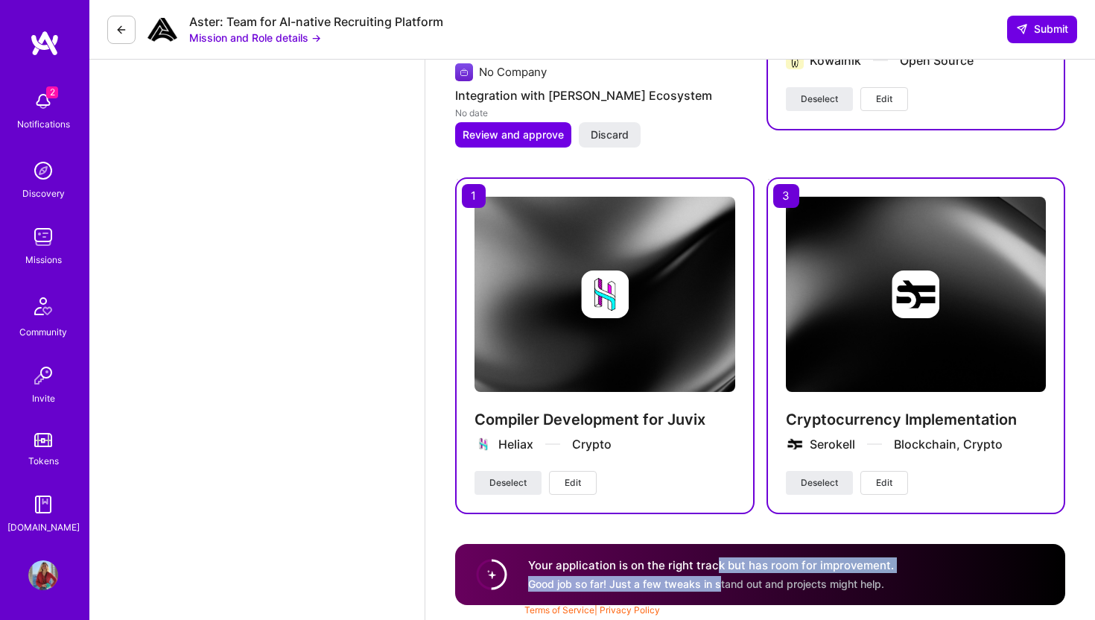
drag, startPoint x: 718, startPoint y: 576, endPoint x: 712, endPoint y: 555, distance: 22.4
click at [713, 555] on div "Your application is on the right track but has room for improvement. Good job s…" at bounding box center [760, 574] width 610 height 61
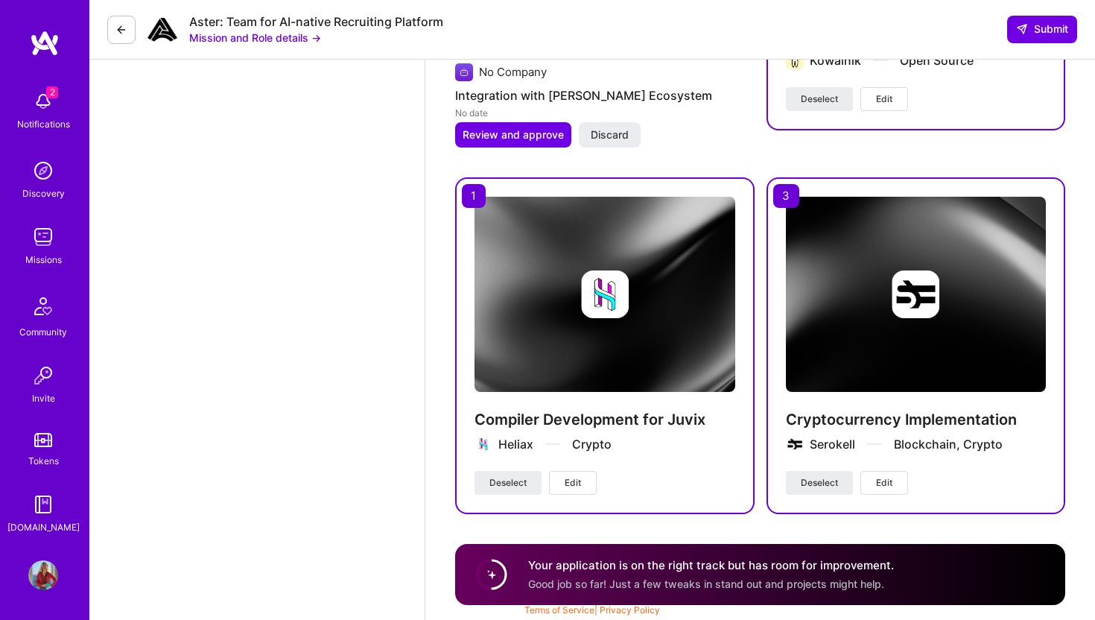
click at [739, 578] on span "Good job so far! Just a few tweaks in stand out and projects might help." at bounding box center [706, 583] width 356 height 13
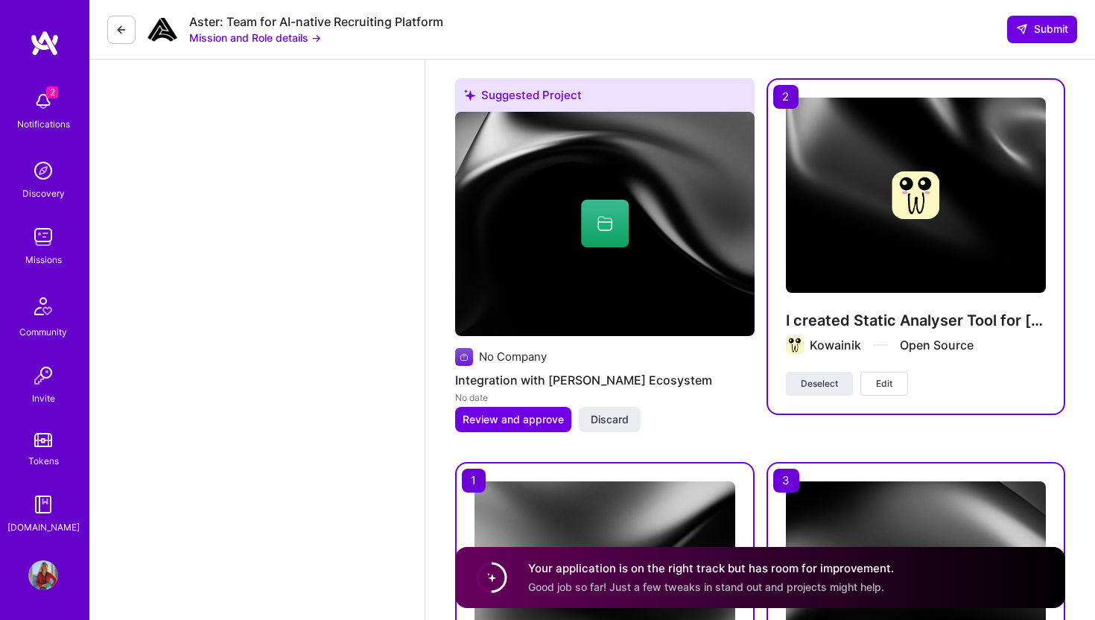
scroll to position [1772, 0]
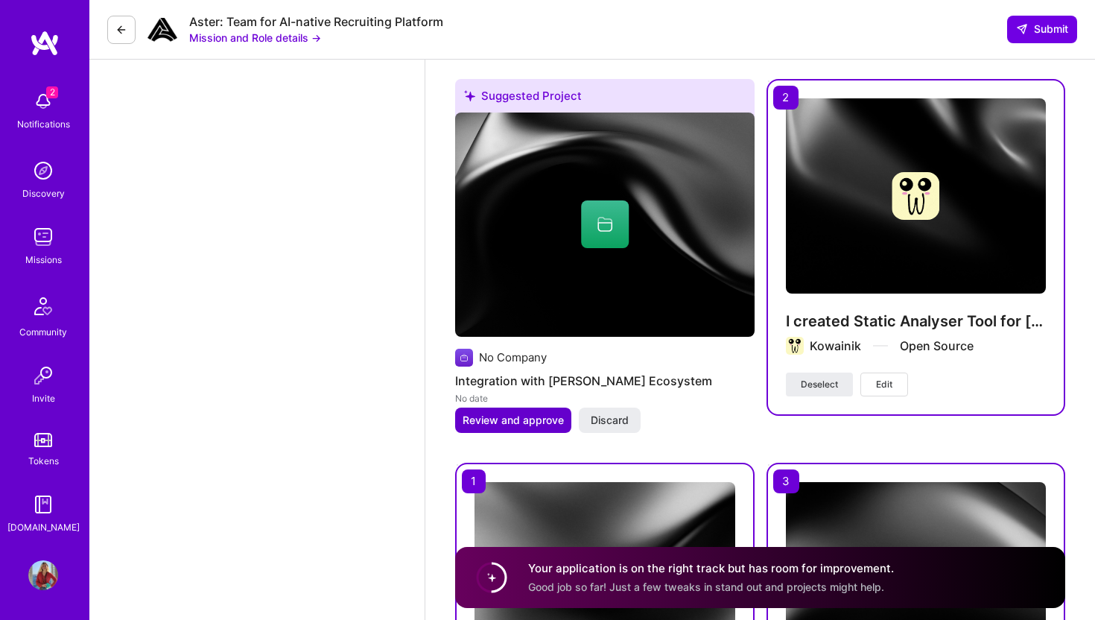
click at [491, 425] on span "Review and approve" at bounding box center [512, 420] width 101 height 15
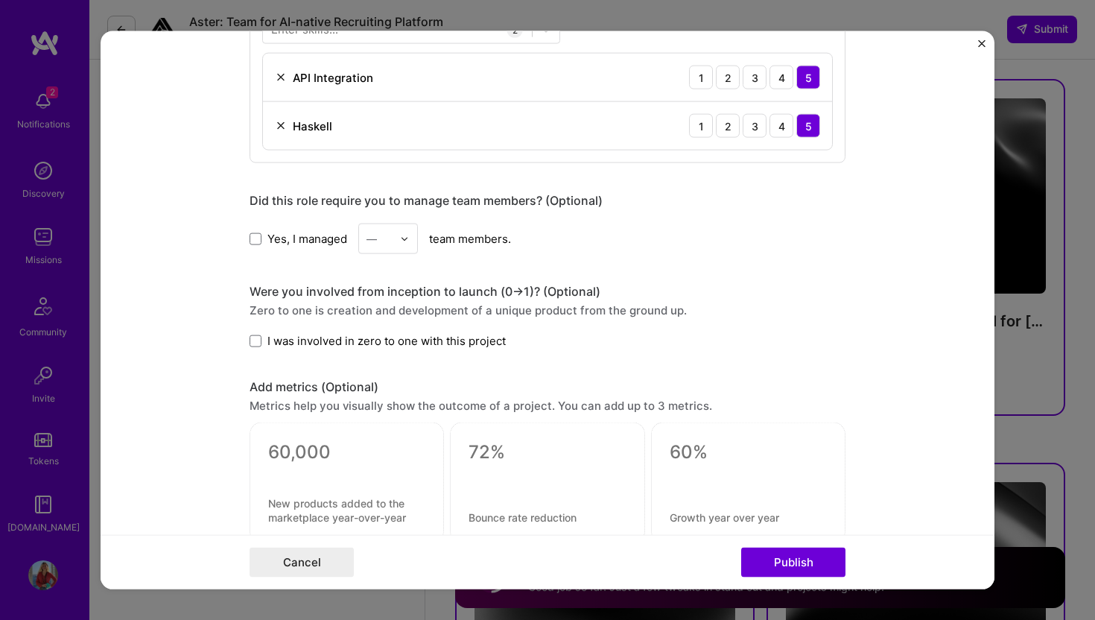
scroll to position [1380, 0]
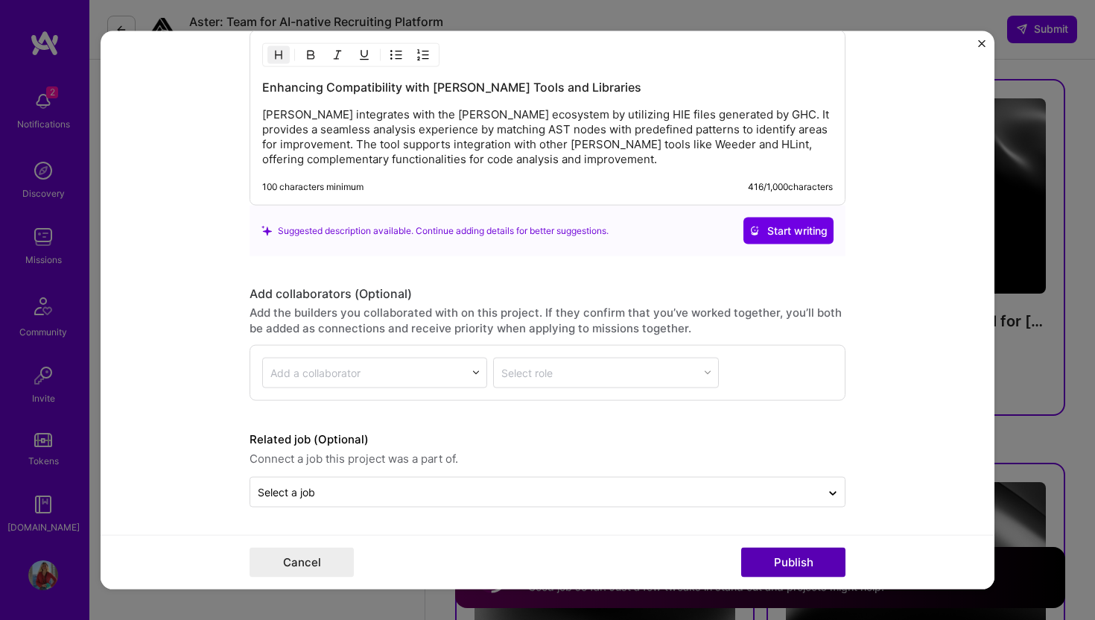
click at [793, 557] on button "Publish" at bounding box center [793, 562] width 104 height 30
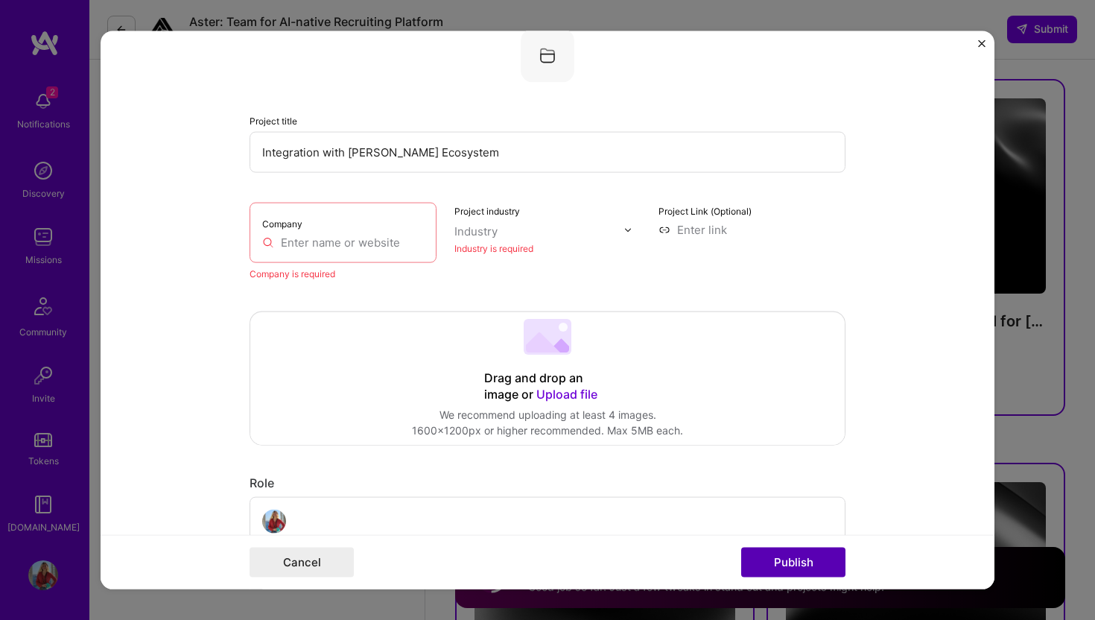
scroll to position [98, 0]
click at [337, 562] on button "Cancel" at bounding box center [301, 562] width 104 height 30
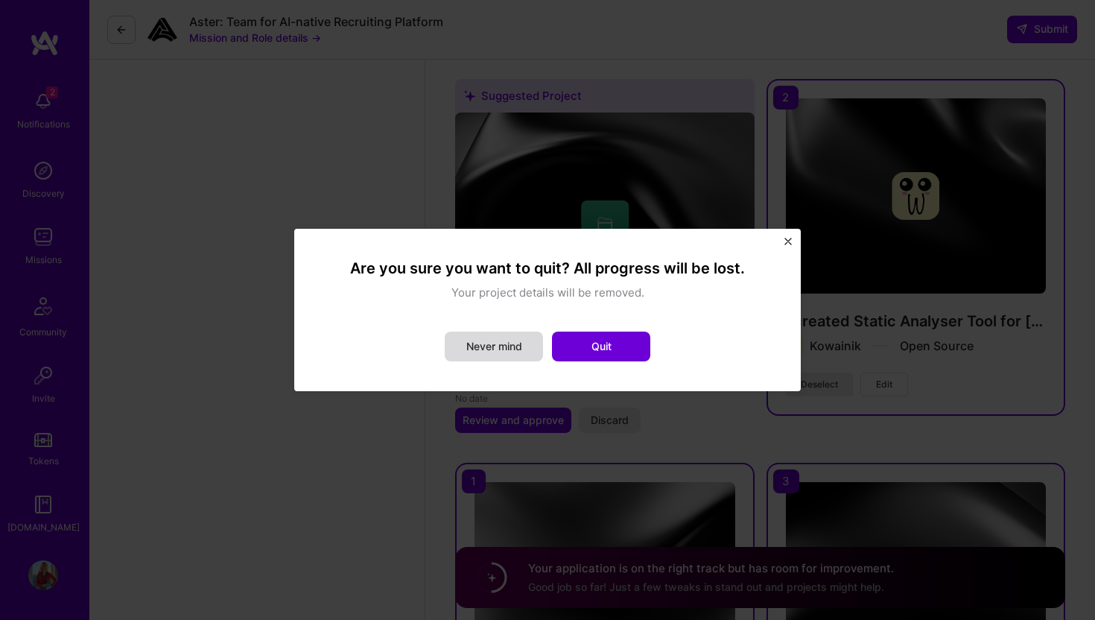
click at [514, 346] on button "Never mind" at bounding box center [494, 346] width 98 height 30
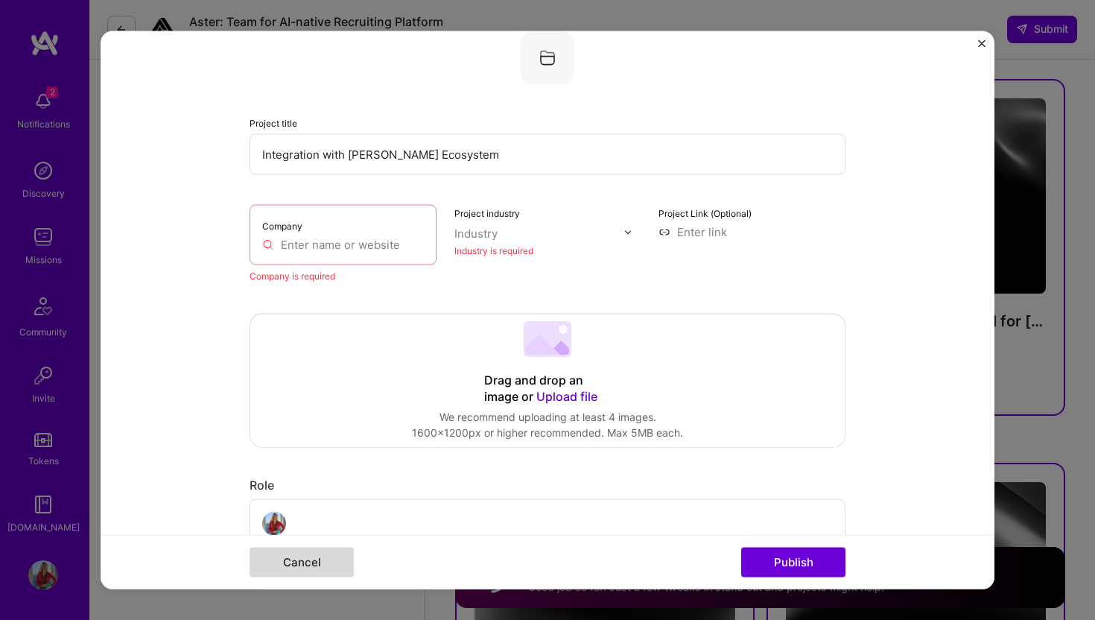
click at [319, 562] on button "Cancel" at bounding box center [301, 562] width 104 height 30
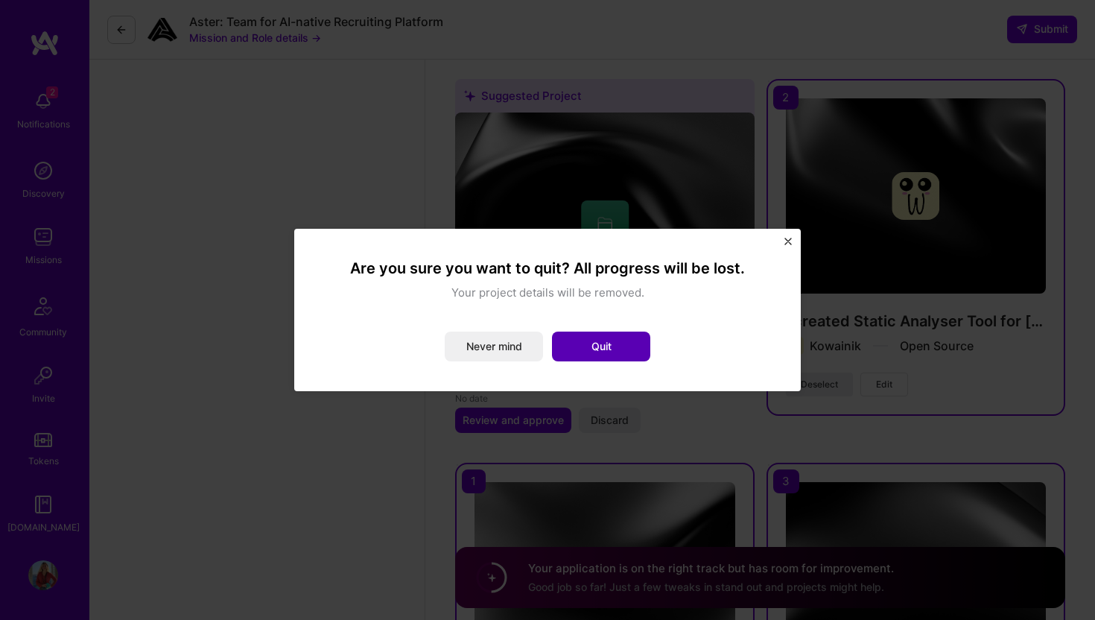
click at [600, 337] on button "Quit" at bounding box center [601, 346] width 98 height 30
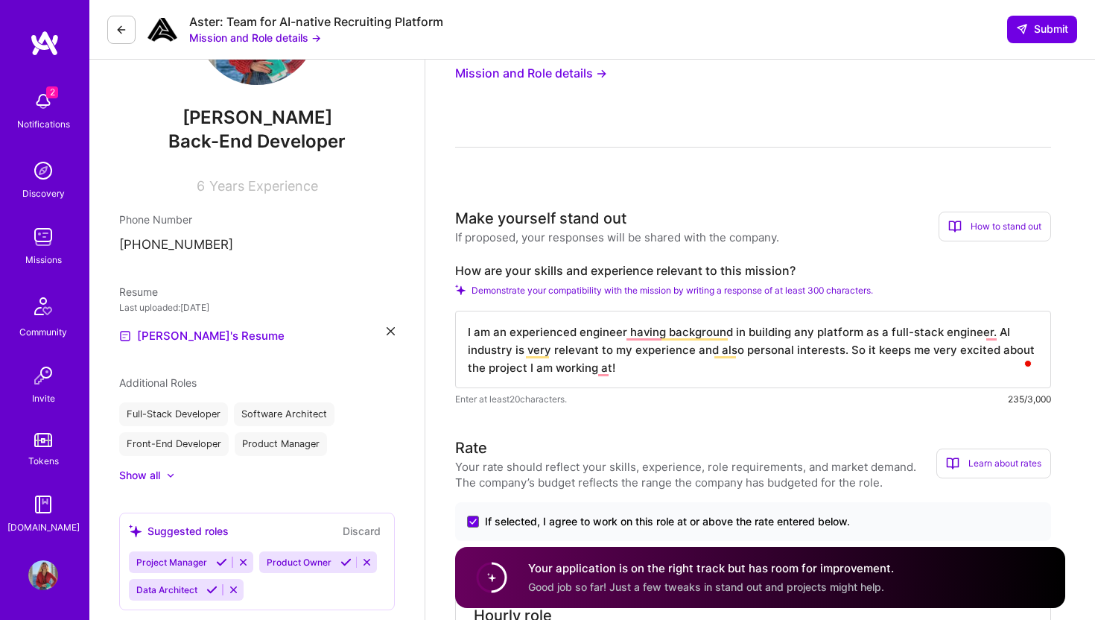
scroll to position [51, 0]
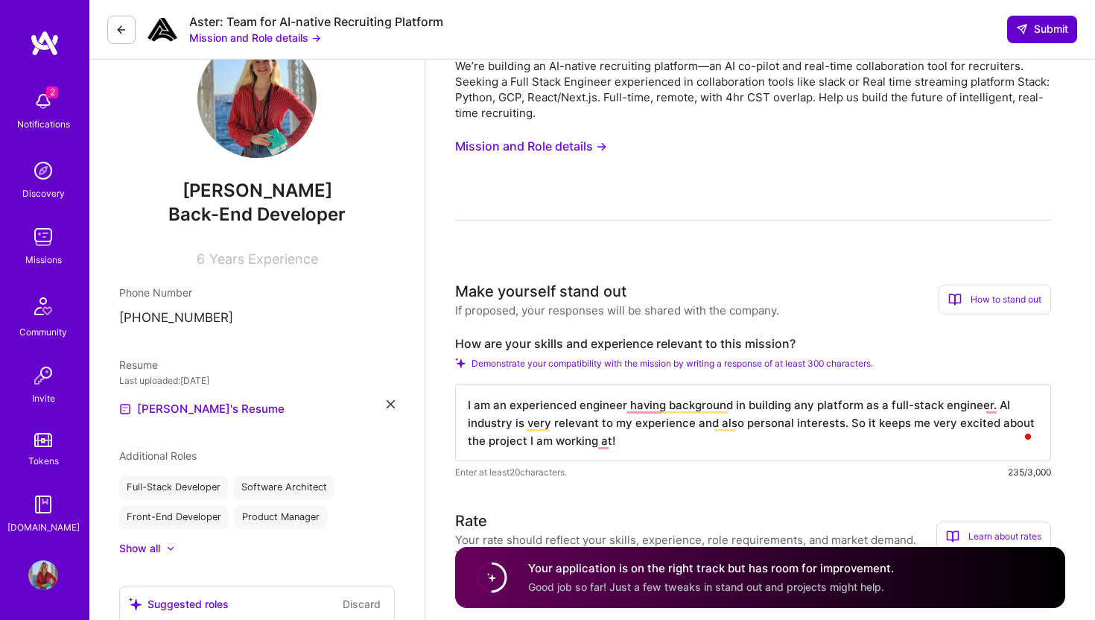
click at [1034, 24] on span "Submit" at bounding box center [1042, 29] width 52 height 15
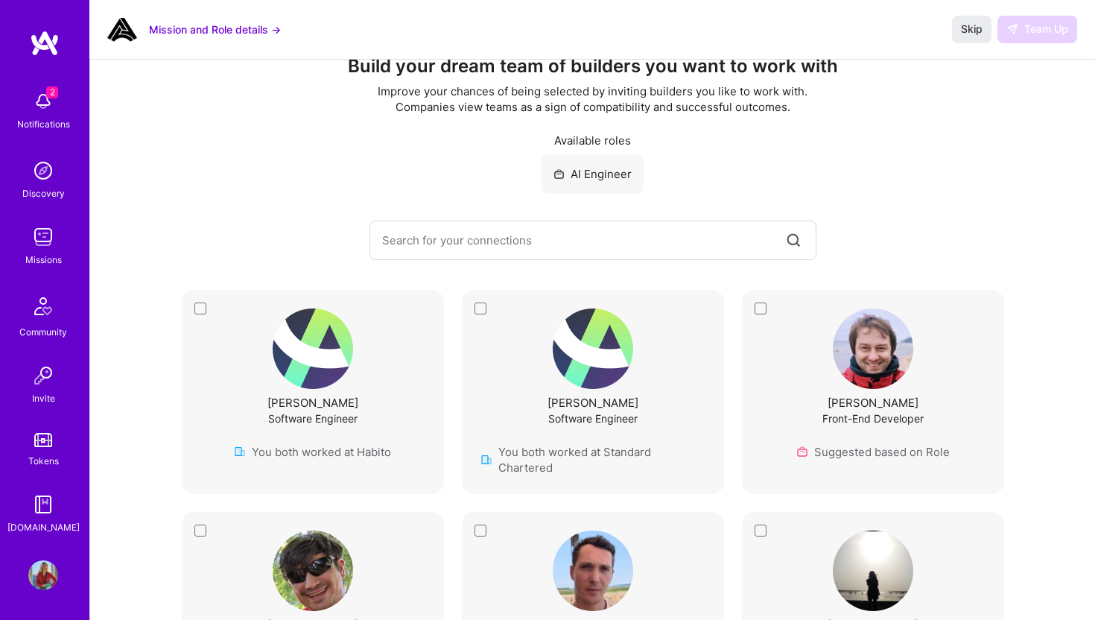
scroll to position [35, 0]
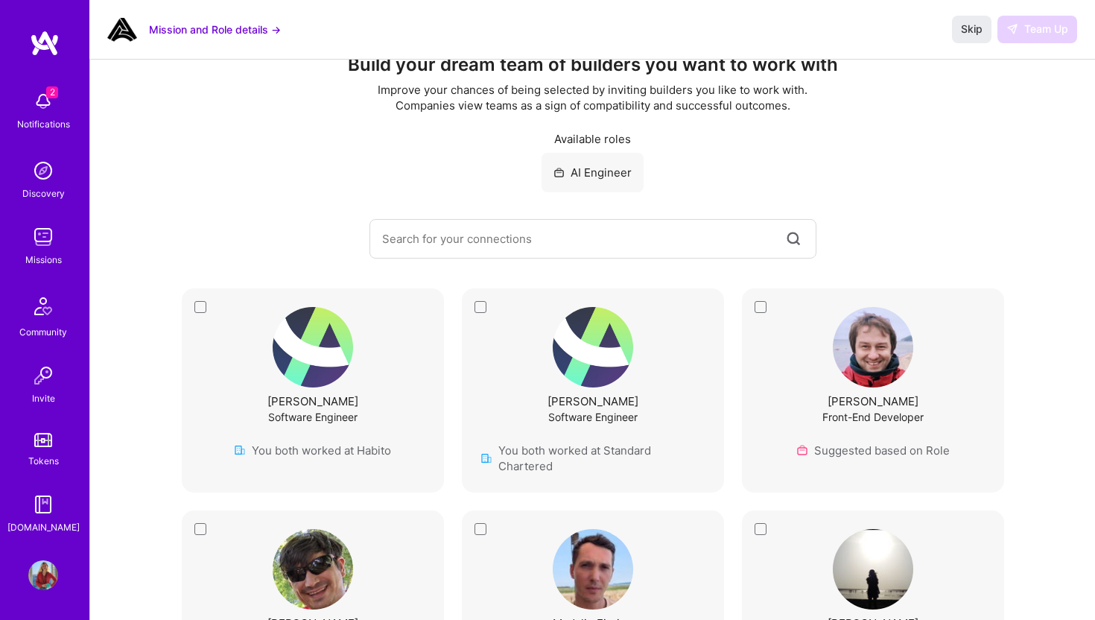
click at [477, 308] on div "[PERSON_NAME] Software Engineer You both worked at Standard Chartered" at bounding box center [593, 390] width 262 height 204
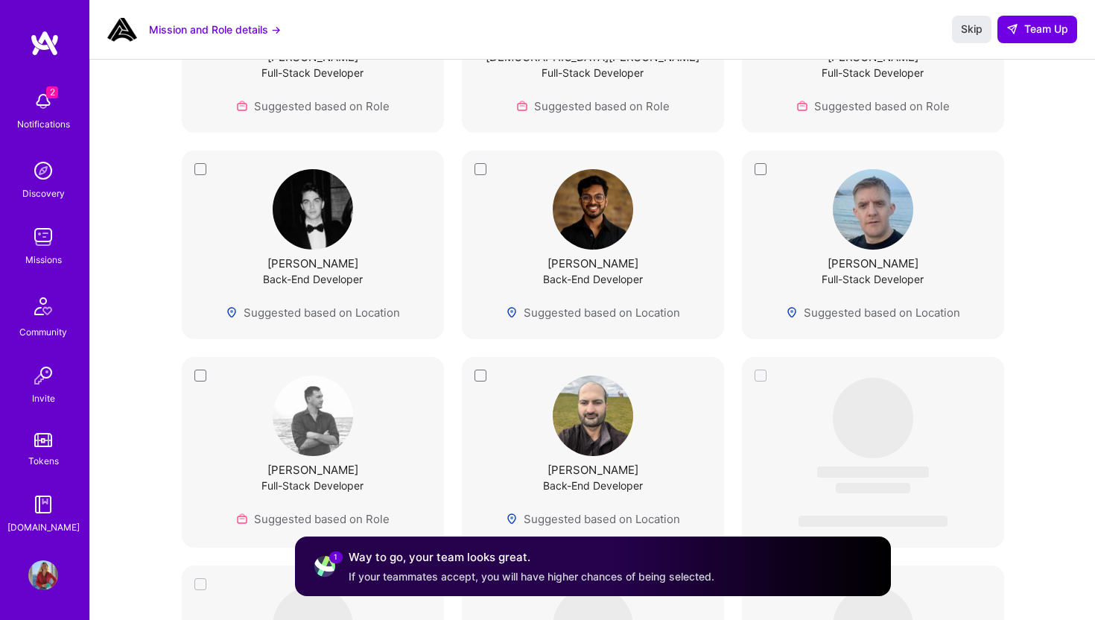
scroll to position [1331, 0]
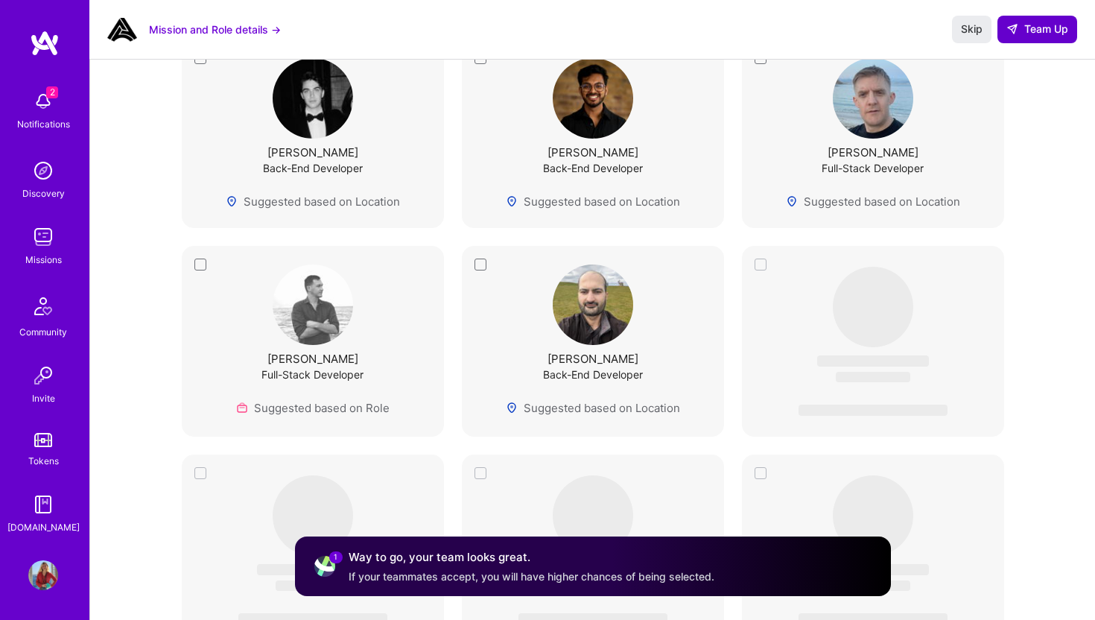
click at [1045, 28] on span "Team Up" at bounding box center [1037, 29] width 62 height 15
